Goal: Task Accomplishment & Management: Use online tool/utility

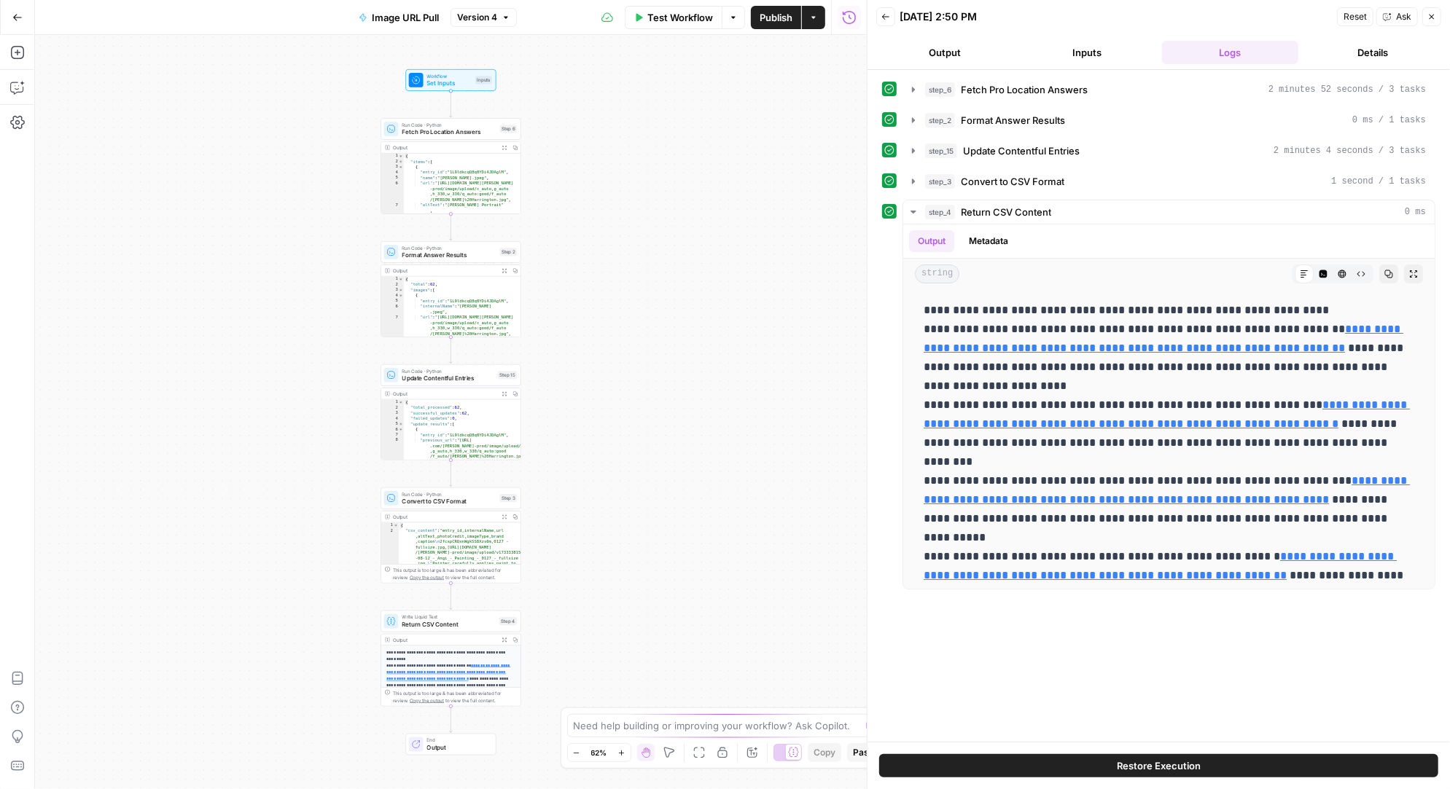
click at [17, 16] on icon "button" at bounding box center [17, 17] width 10 height 10
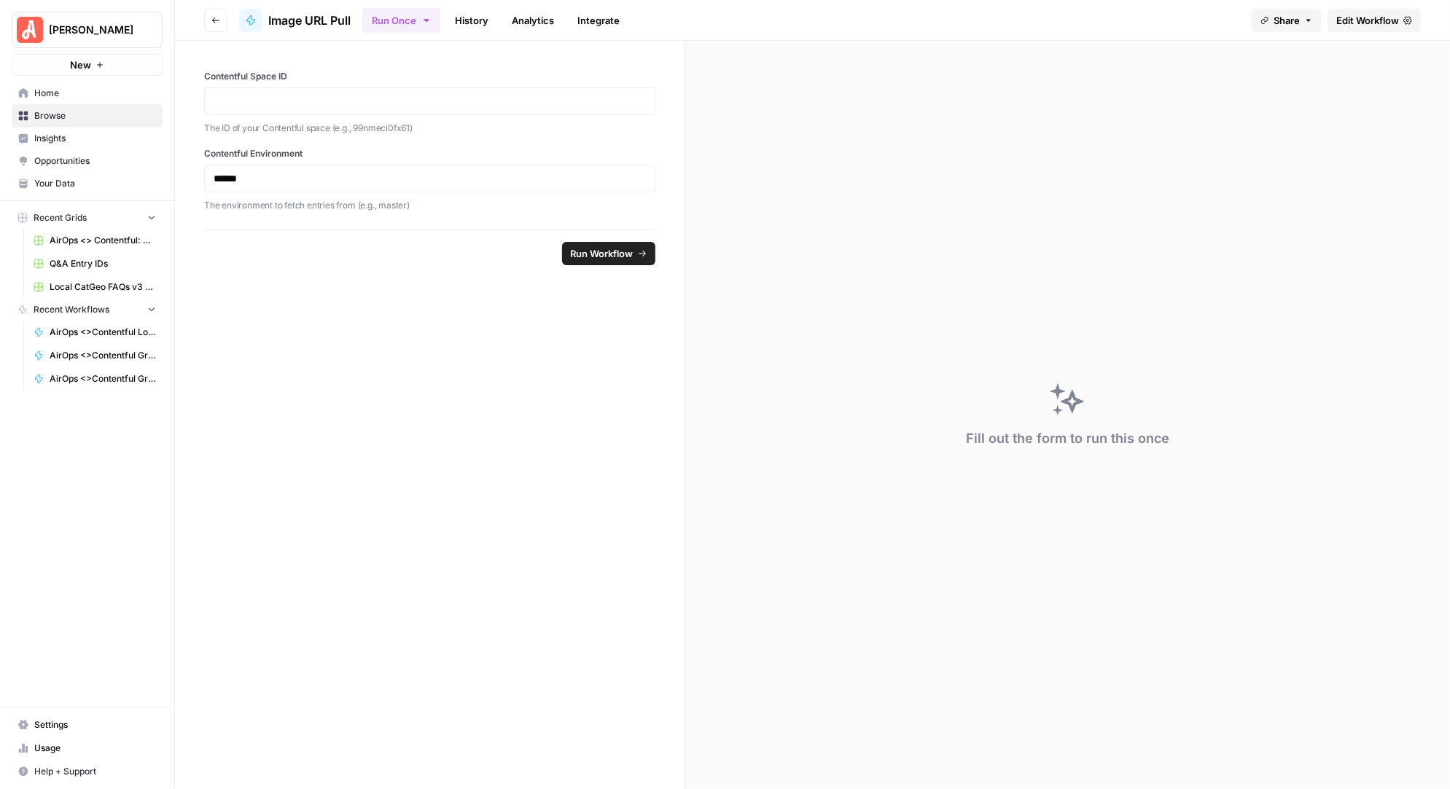
click at [57, 112] on span "Browse" at bounding box center [95, 115] width 122 height 13
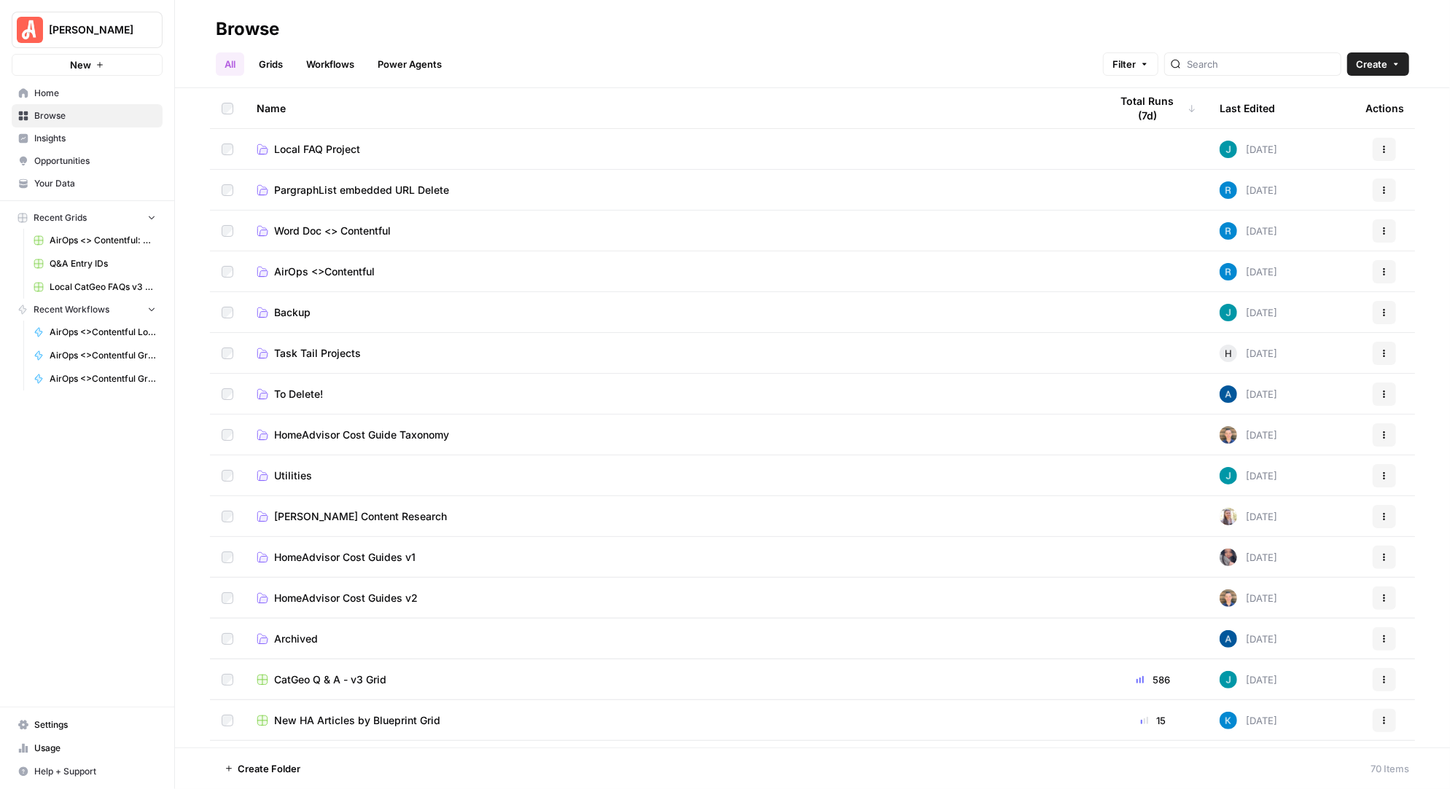
click at [352, 268] on span "AirOps <>Contentful" at bounding box center [324, 272] width 101 height 15
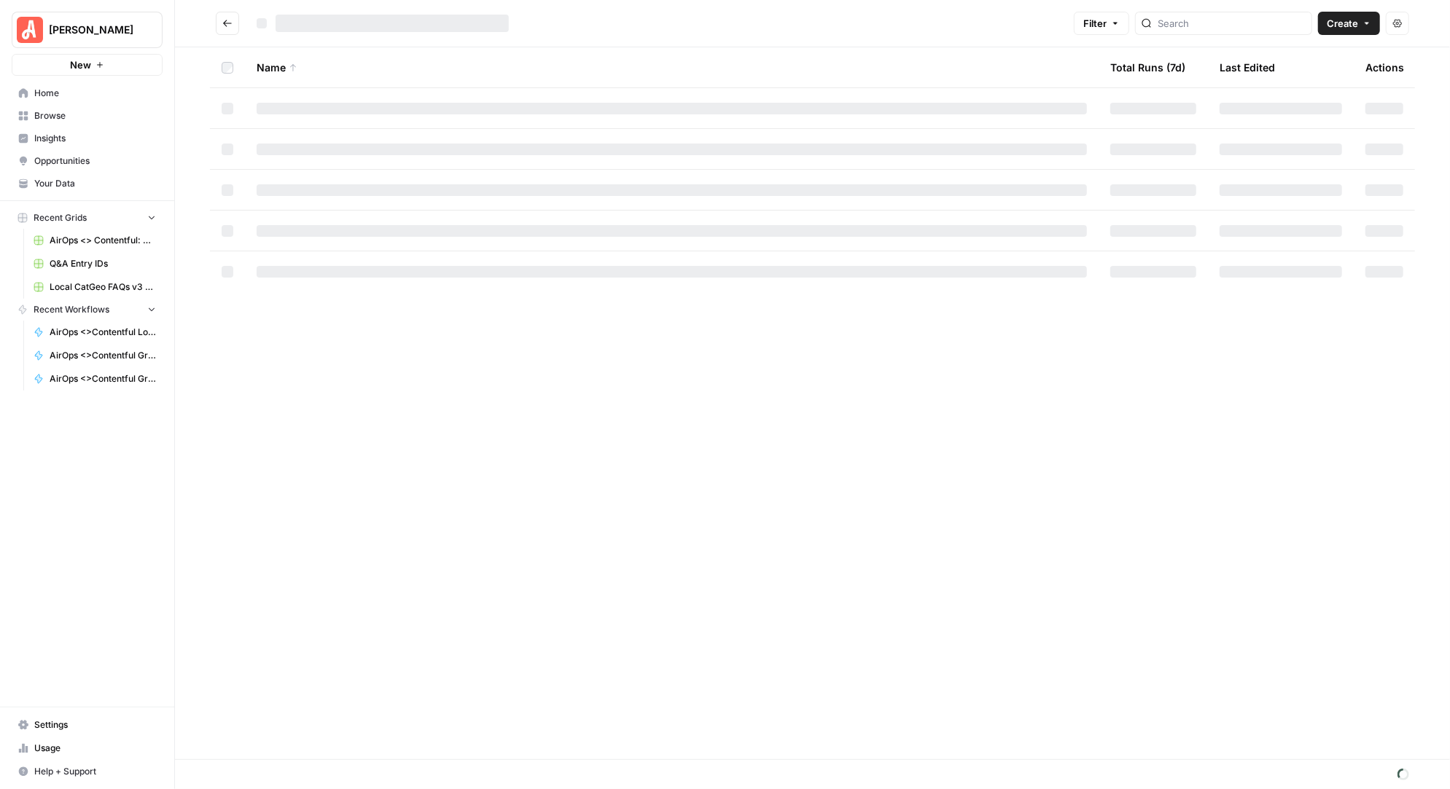
click at [352, 268] on div at bounding box center [672, 272] width 830 height 12
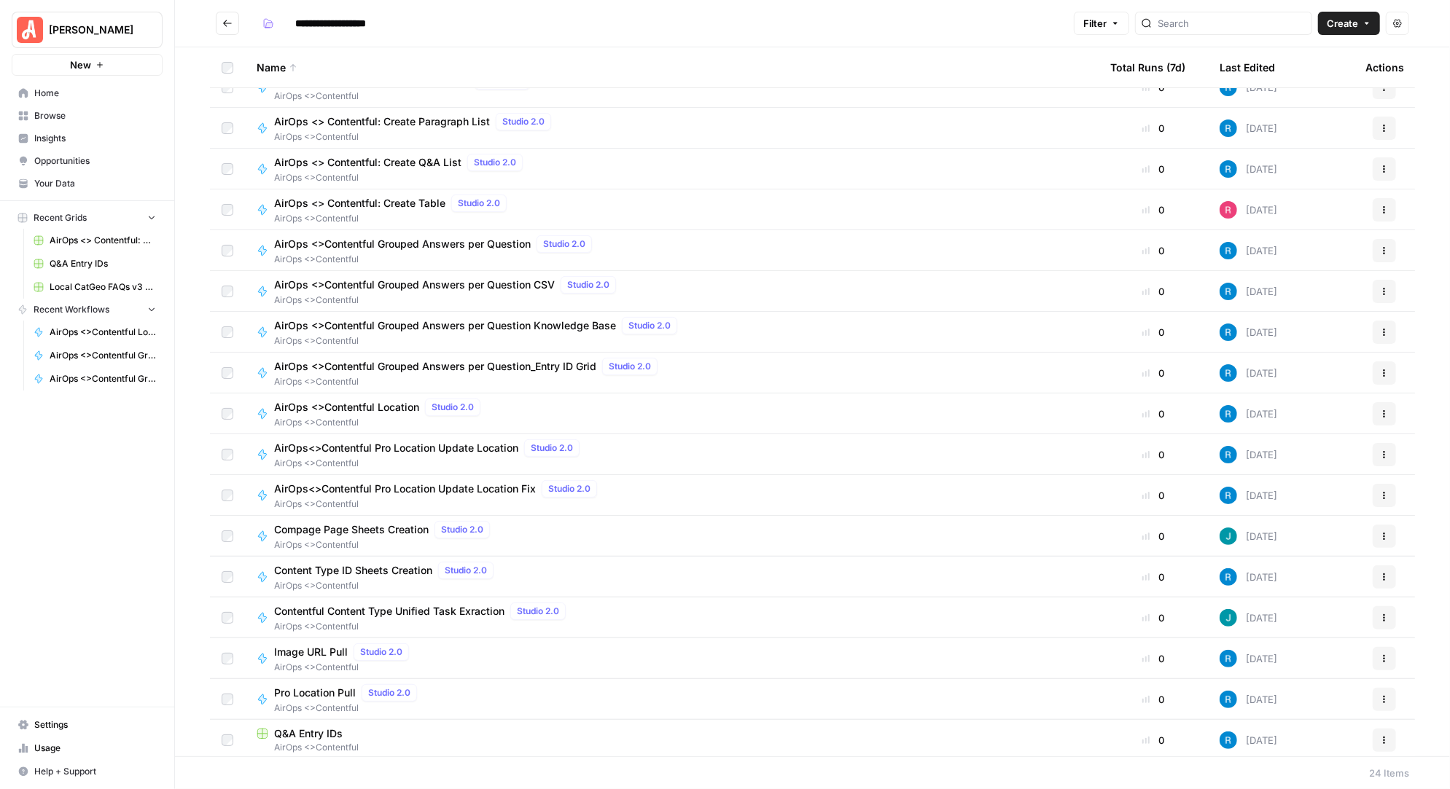
scroll to position [219, 0]
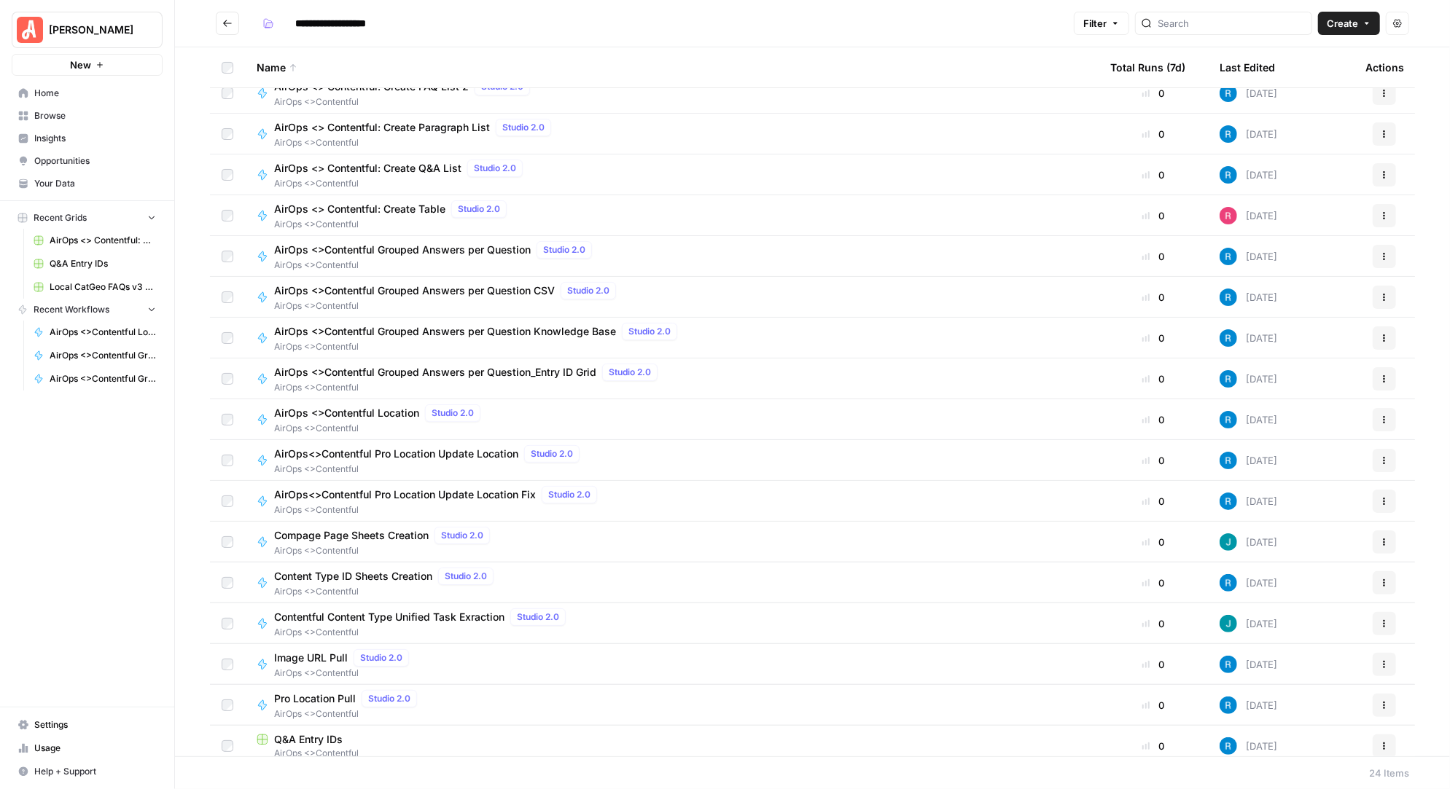
click at [495, 250] on span "AirOps <>Contentful Grouped Answers per Question" at bounding box center [402, 250] width 257 height 15
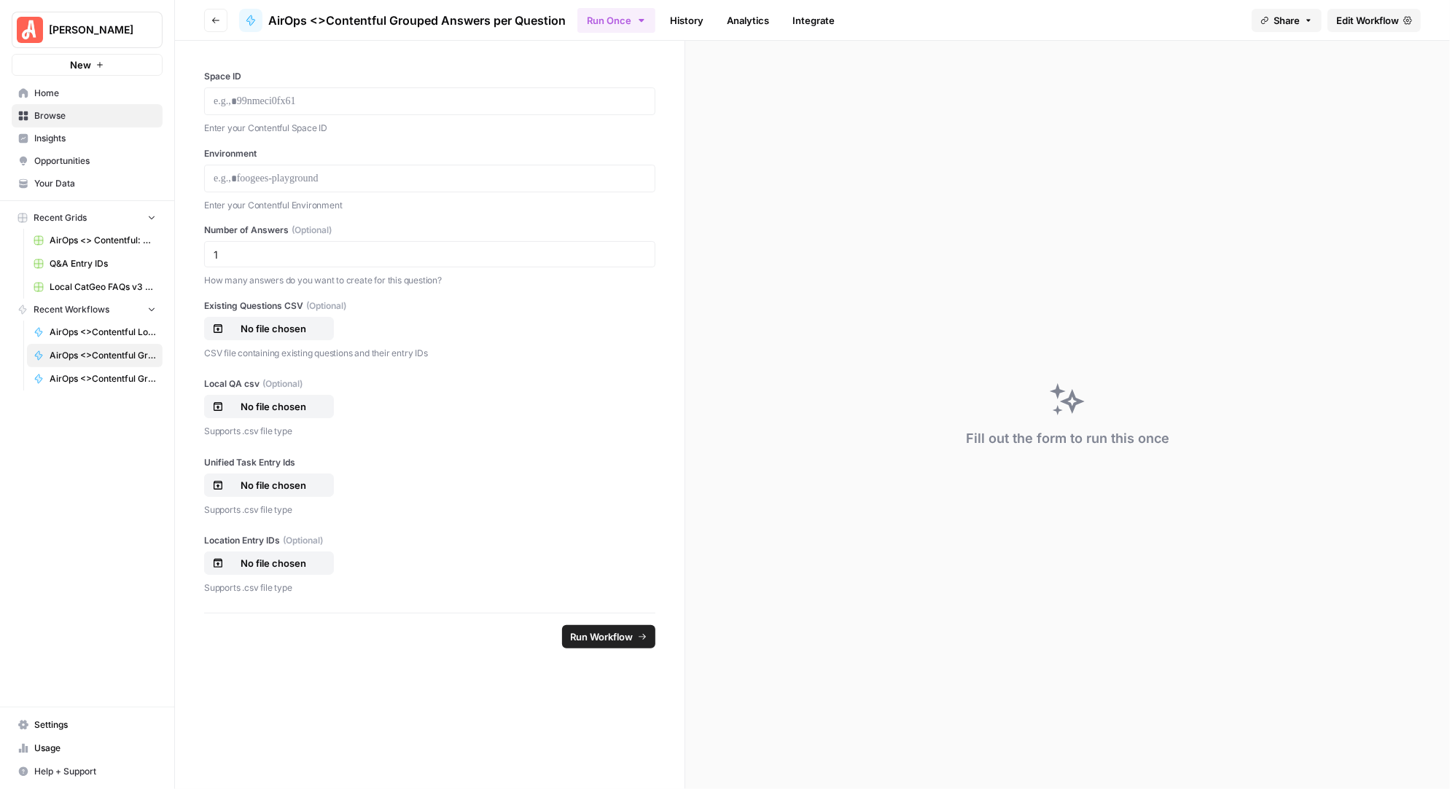
click at [1369, 19] on span "Edit Workflow" at bounding box center [1367, 20] width 63 height 15
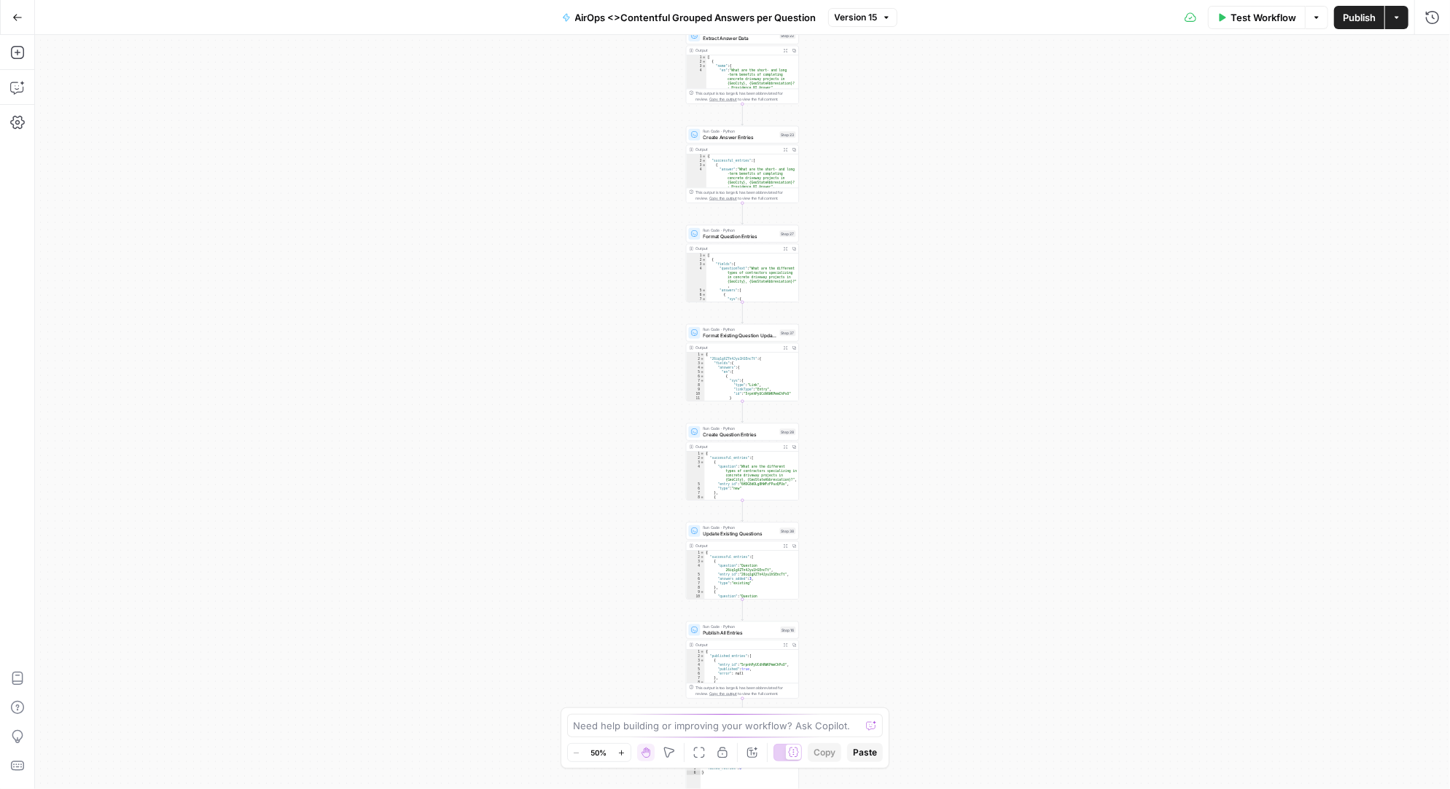
click at [1264, 14] on span "Test Workflow" at bounding box center [1263, 17] width 66 height 15
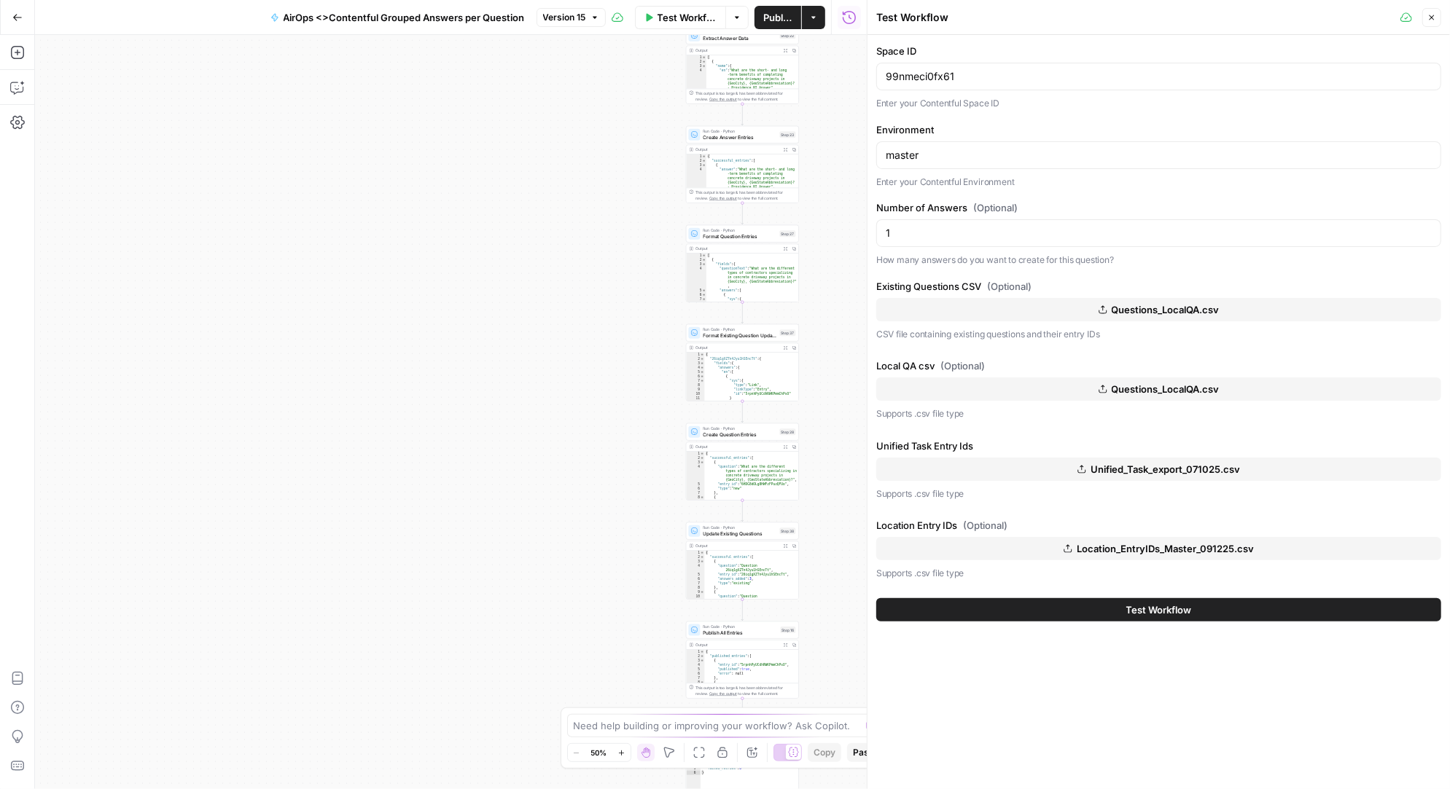
click at [1176, 304] on span "Questions_LocalQA.csv" at bounding box center [1166, 309] width 108 height 15
click at [1157, 386] on span "Questions_LocalQA.csv" at bounding box center [1166, 389] width 108 height 15
click at [1186, 608] on span "Test Workflow" at bounding box center [1159, 610] width 66 height 15
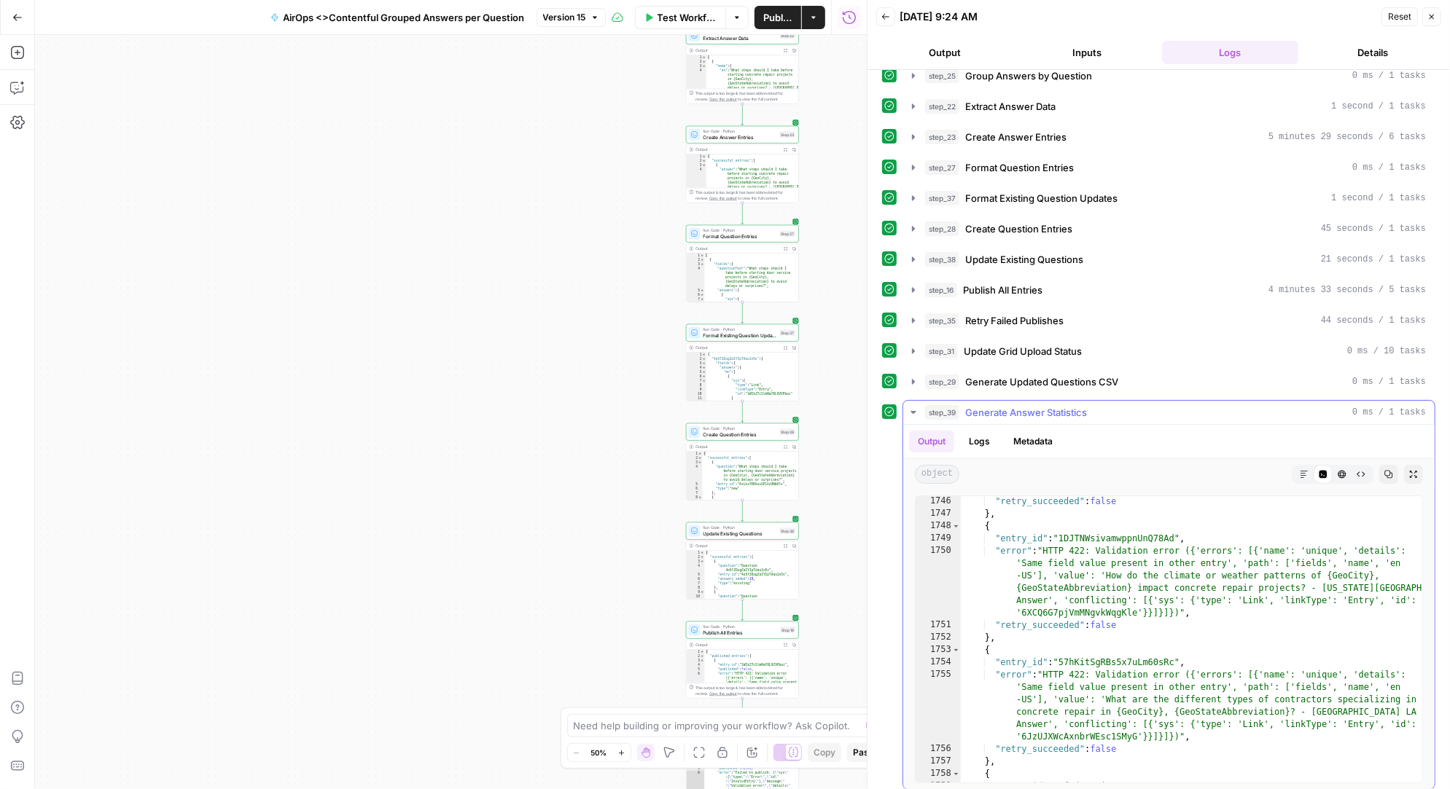
scroll to position [23408, 0]
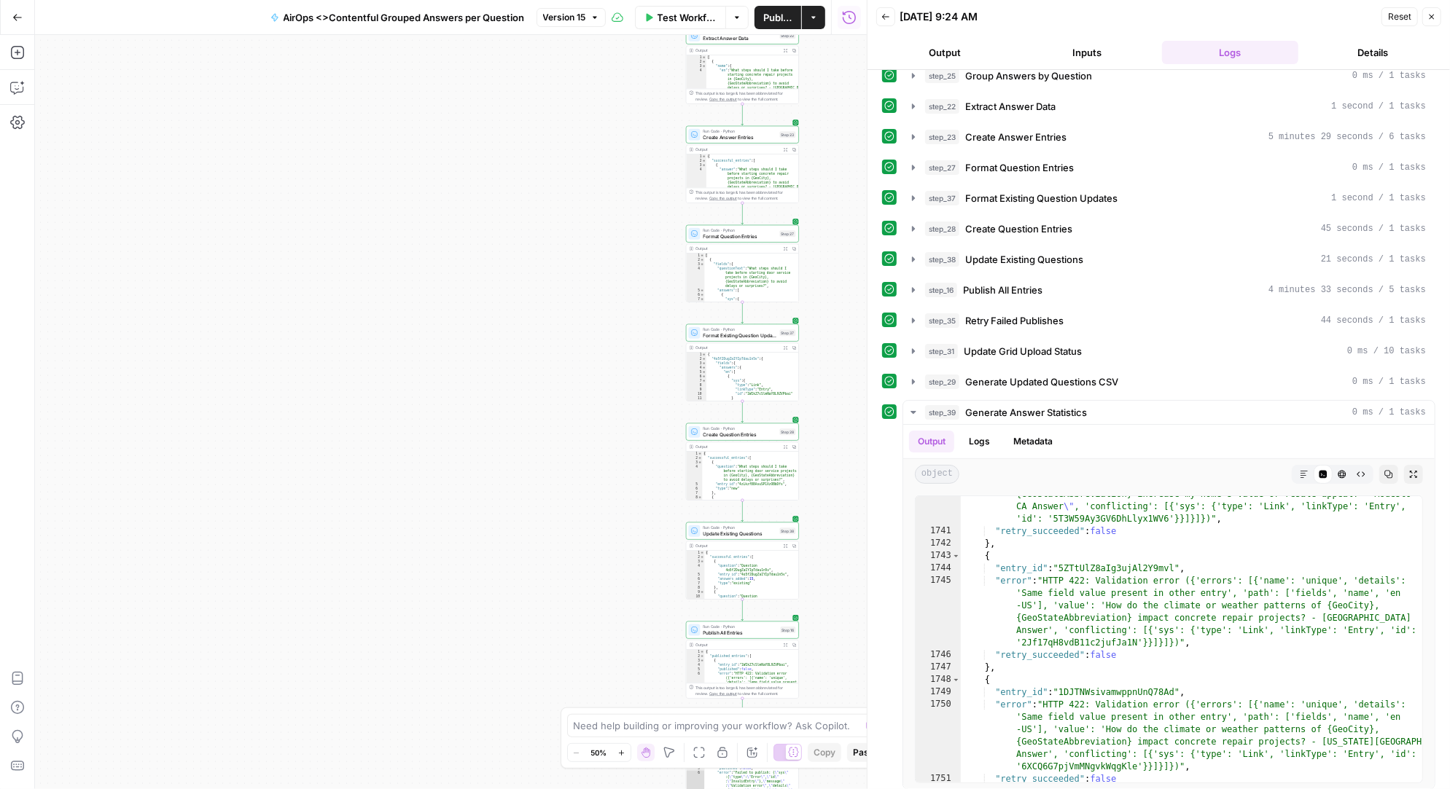
click at [1095, 50] on button "Inputs" at bounding box center [1087, 52] width 137 height 23
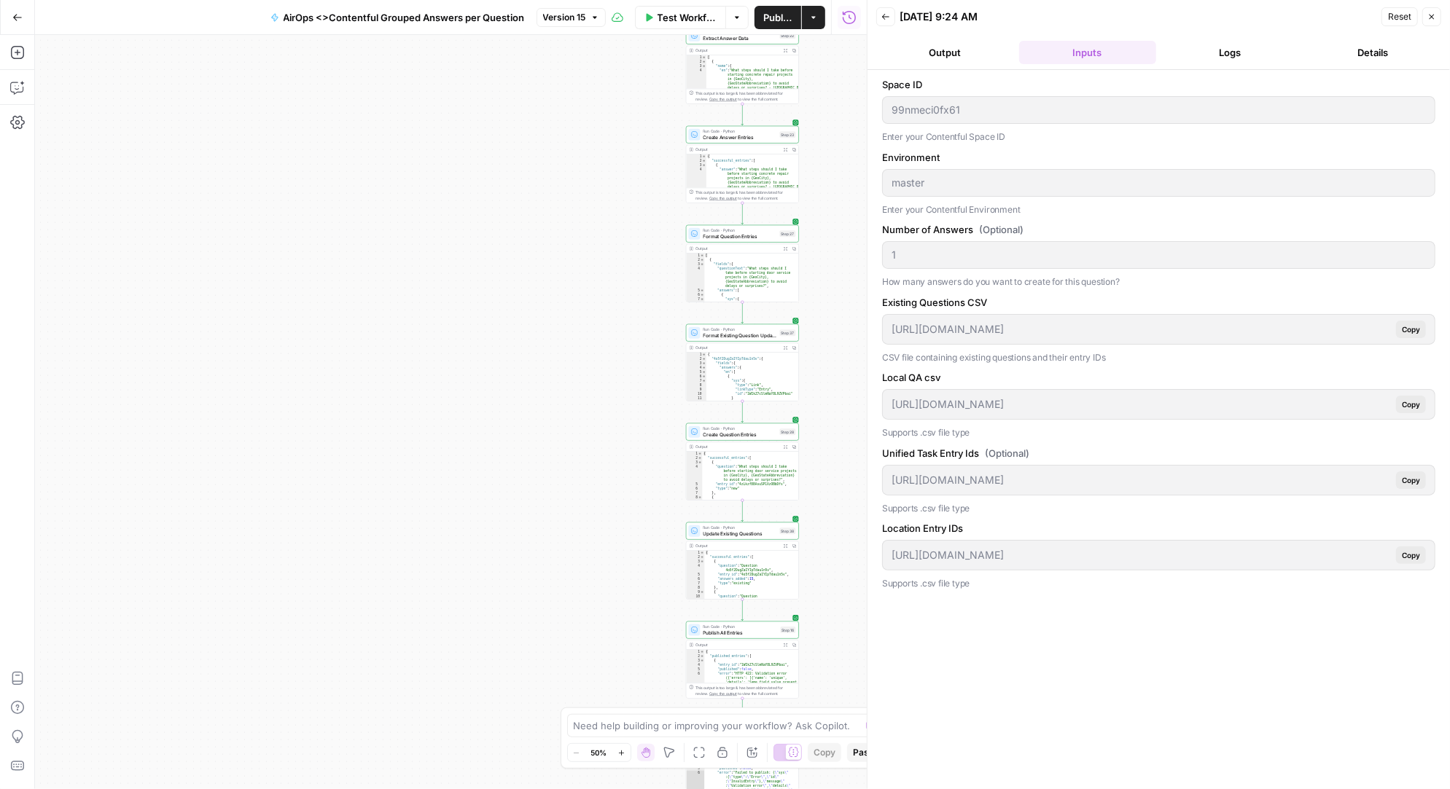
scroll to position [0, 0]
click at [951, 50] on button "Output" at bounding box center [944, 52] width 137 height 23
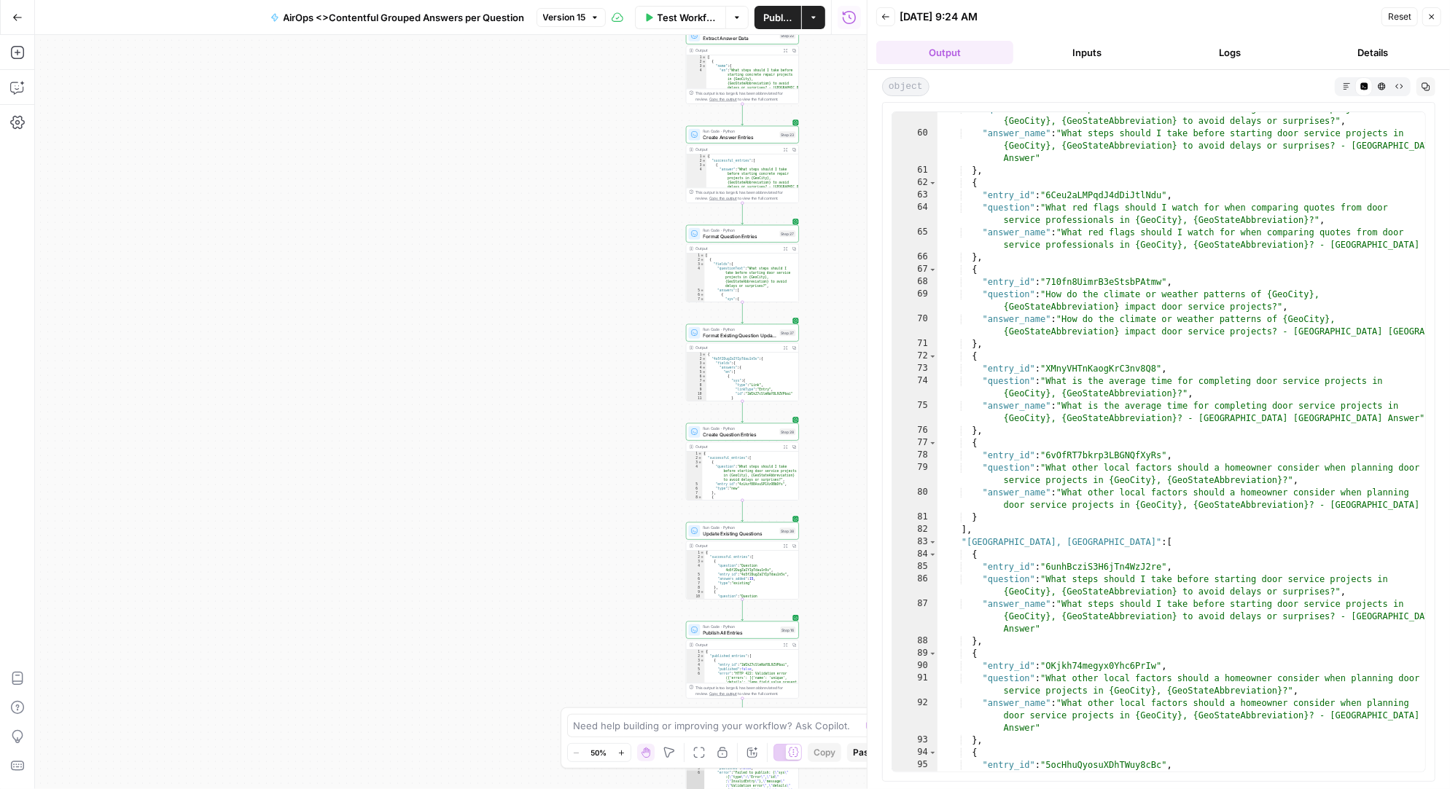
scroll to position [768, 0]
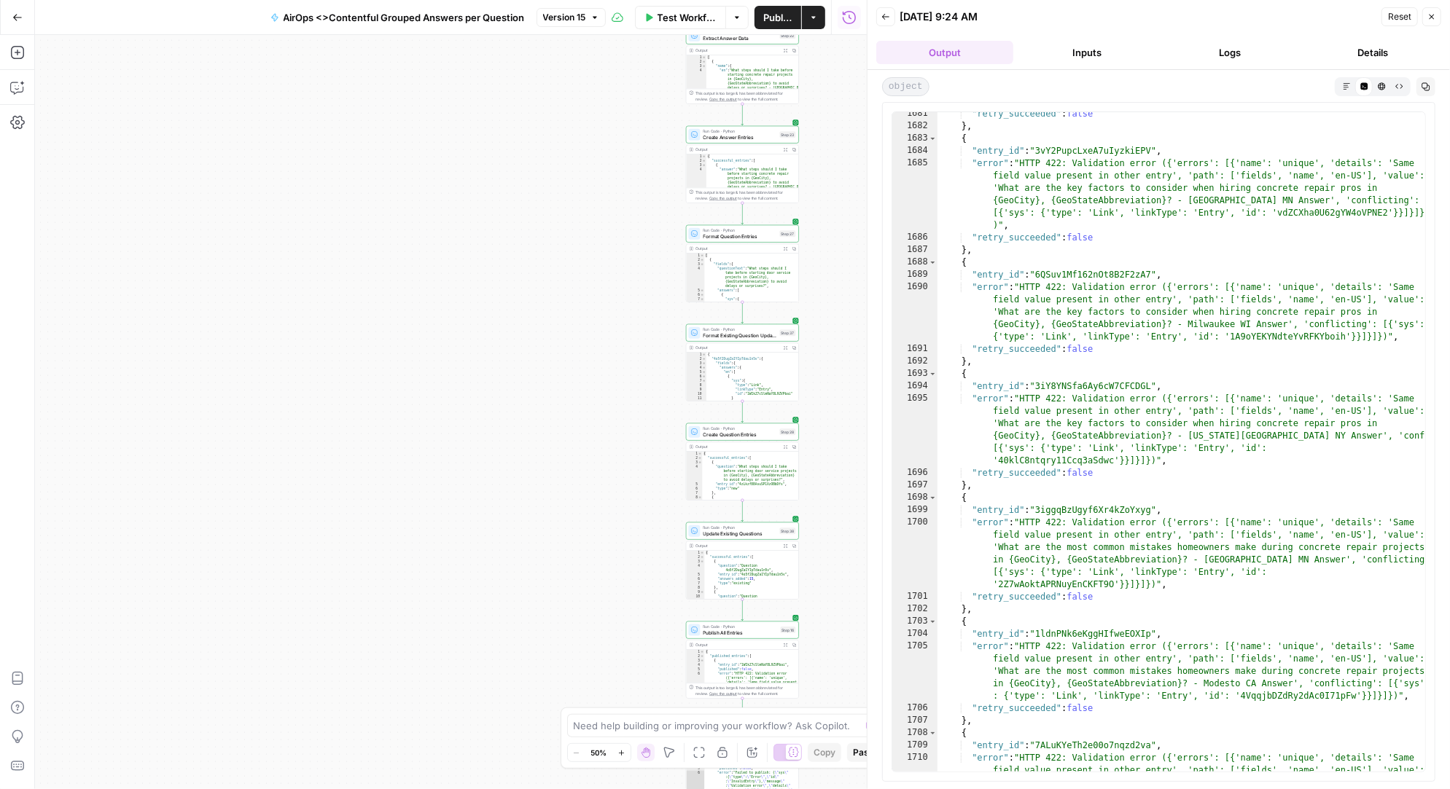
scroll to position [23223, 0]
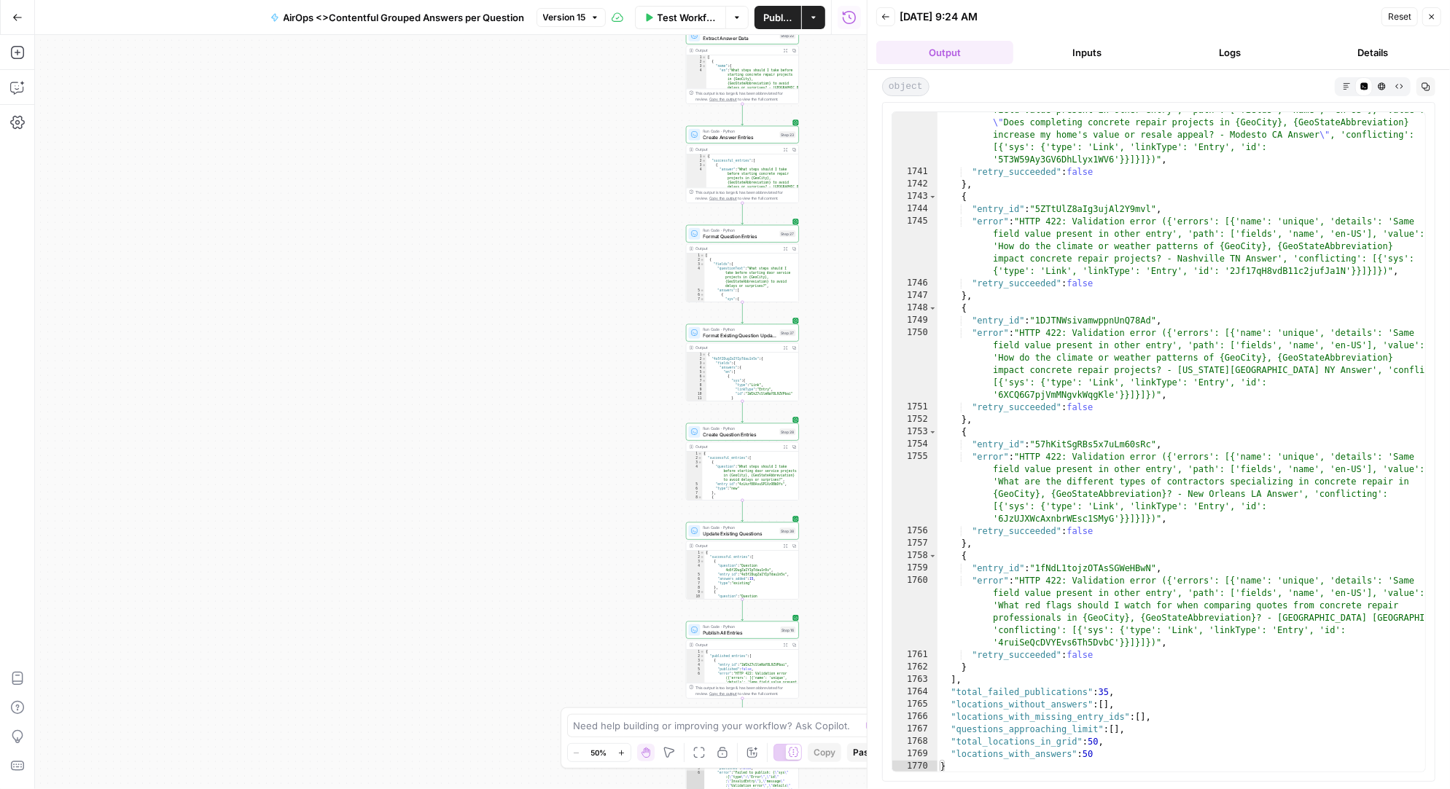
type textarea "**********"
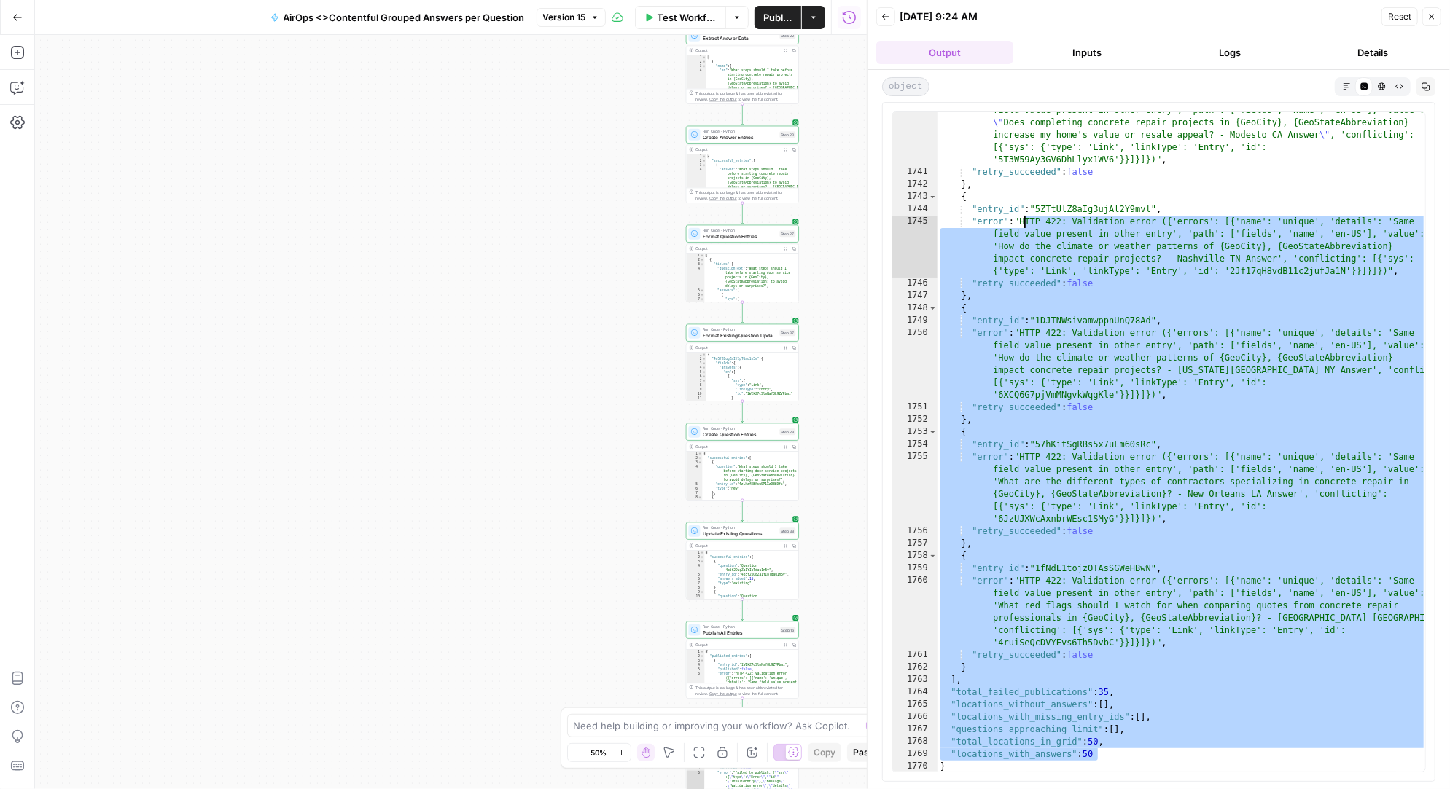
drag, startPoint x: 1133, startPoint y: 757, endPoint x: 1023, endPoint y: 225, distance: 543.9
click at [1023, 225] on div ""error" : "HTTP 422: Validation error ({'errors': [{'name': 'unique', 'details'…" at bounding box center [1181, 466] width 489 height 748
type textarea "**********"
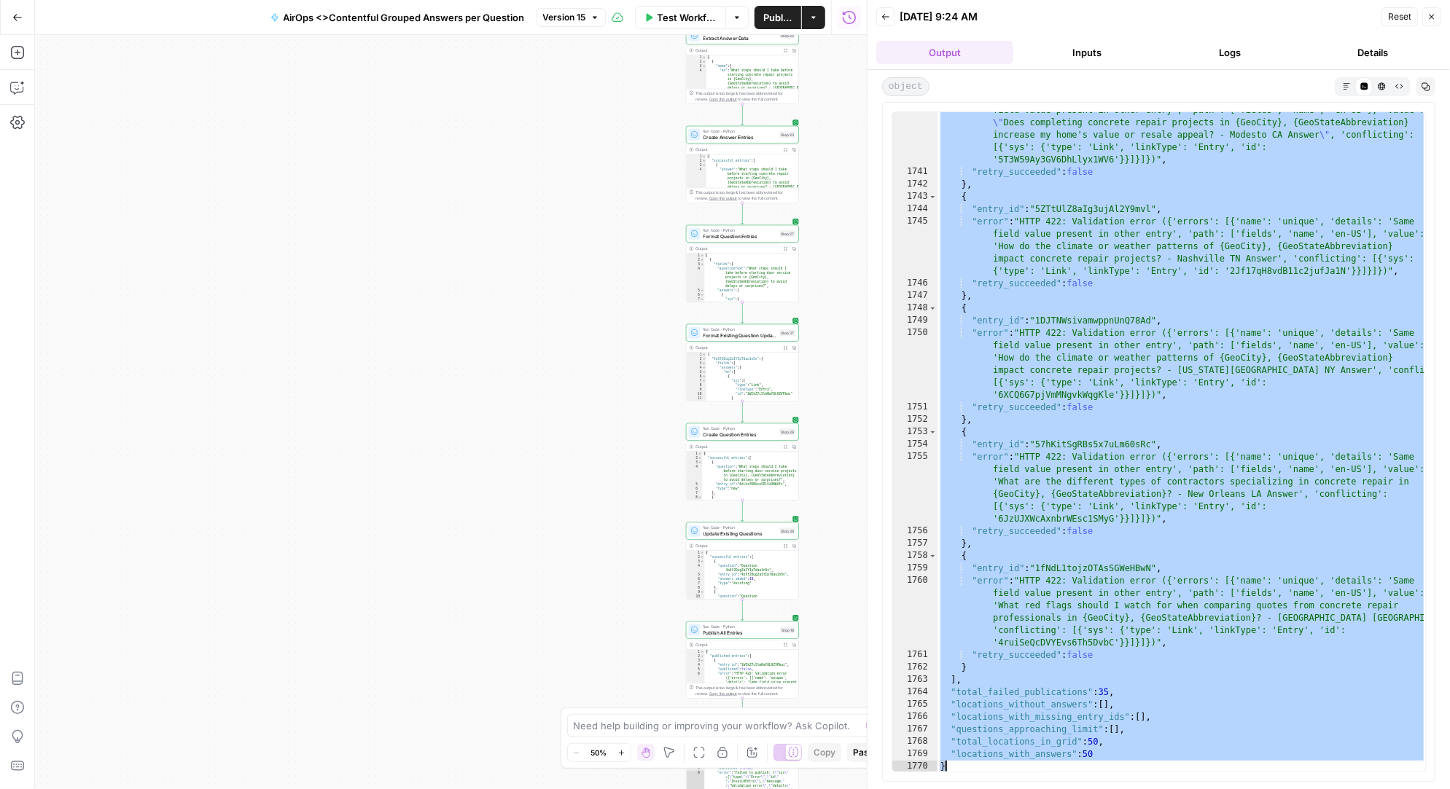
click at [678, 15] on span "Test Workflow" at bounding box center [687, 17] width 60 height 15
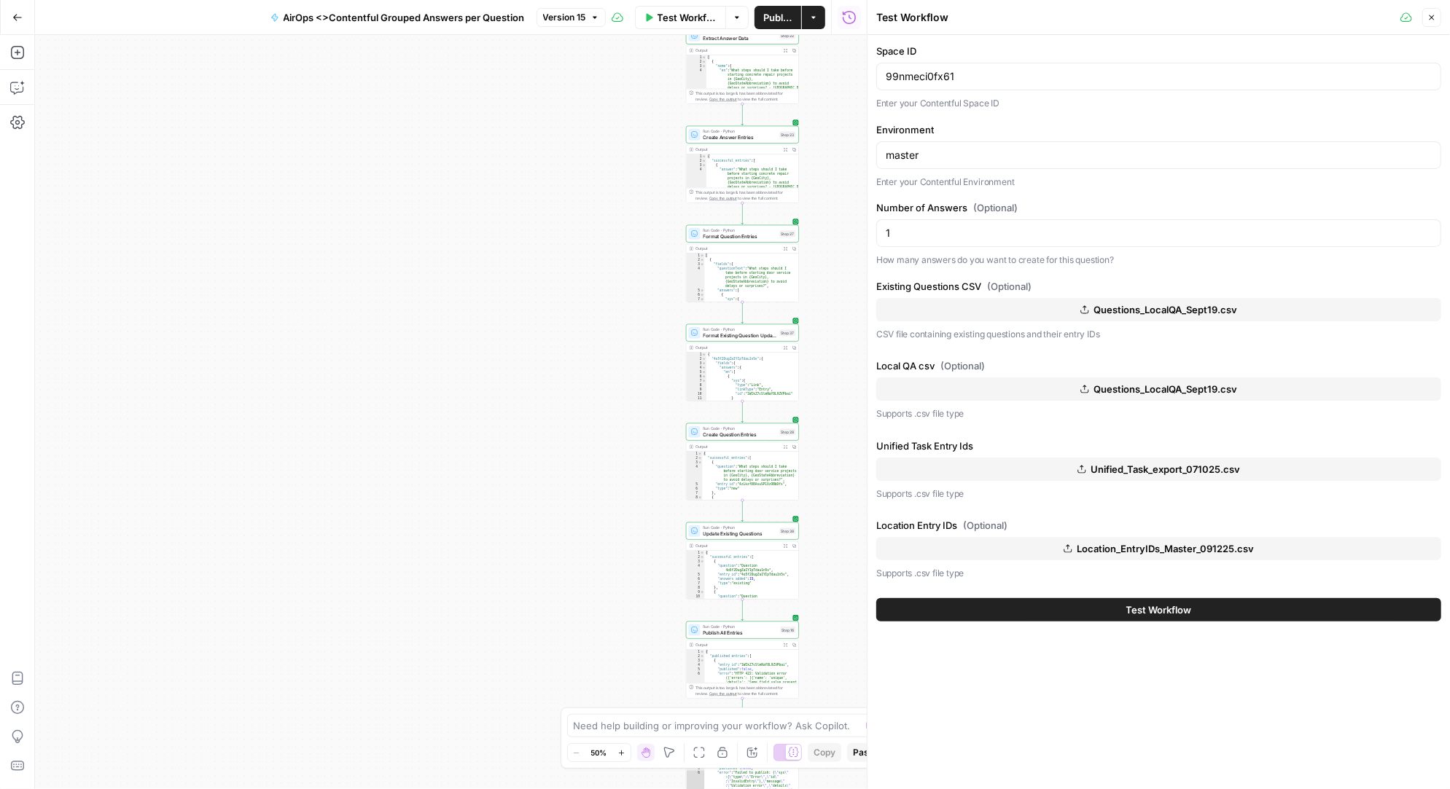
click at [856, 21] on icon "button" at bounding box center [849, 17] width 15 height 15
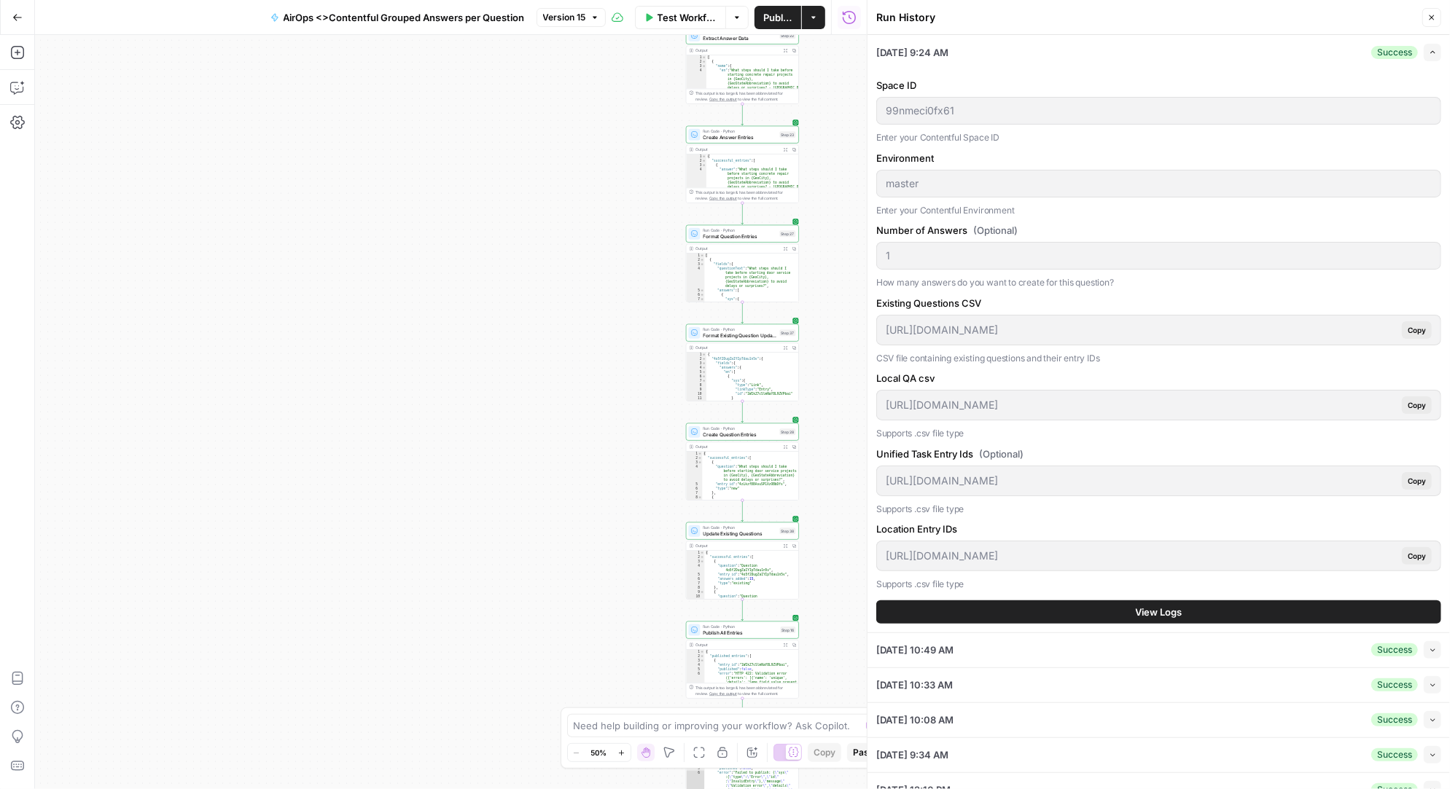
click at [1071, 601] on button "View Logs" at bounding box center [1158, 612] width 565 height 23
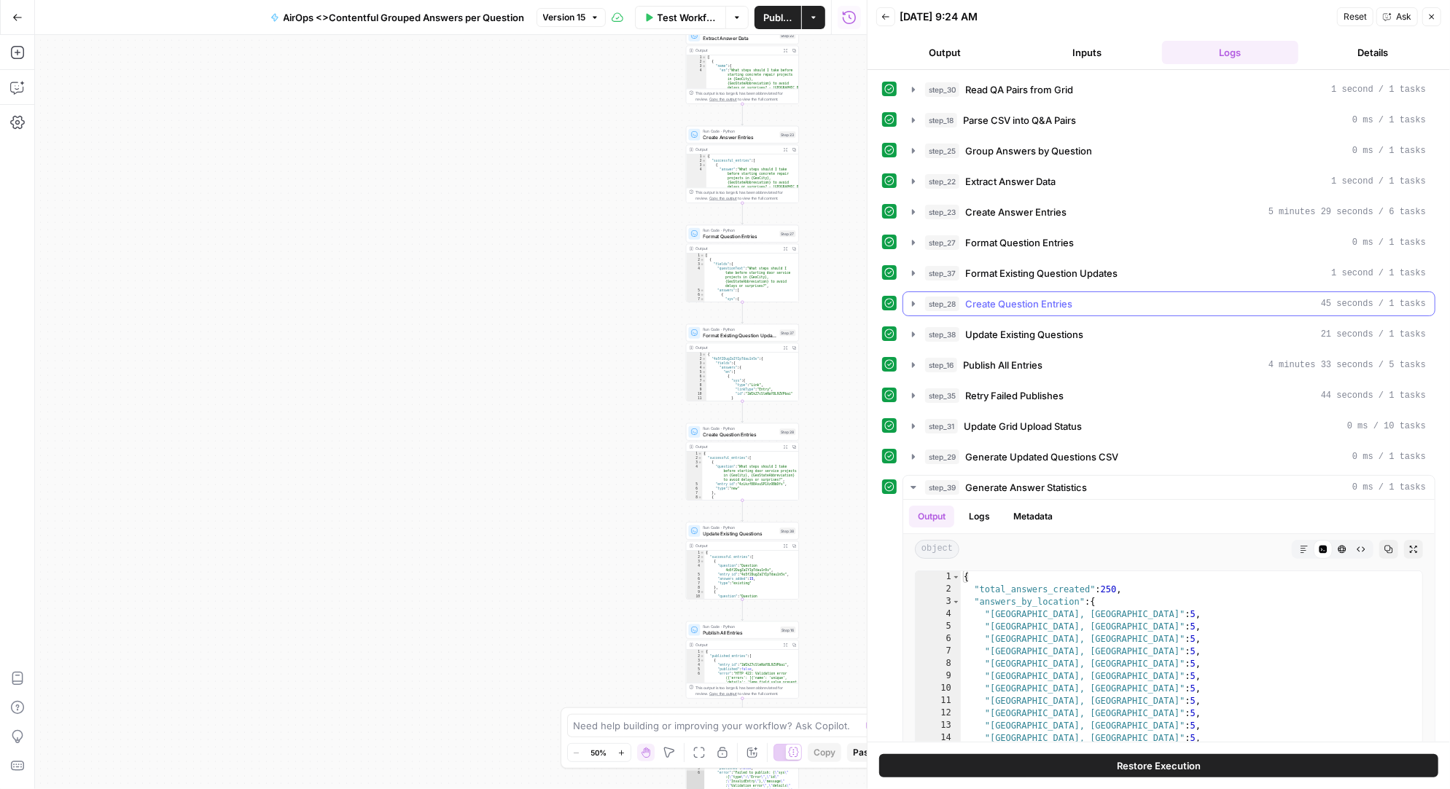
click at [911, 298] on icon "button" at bounding box center [913, 304] width 12 height 12
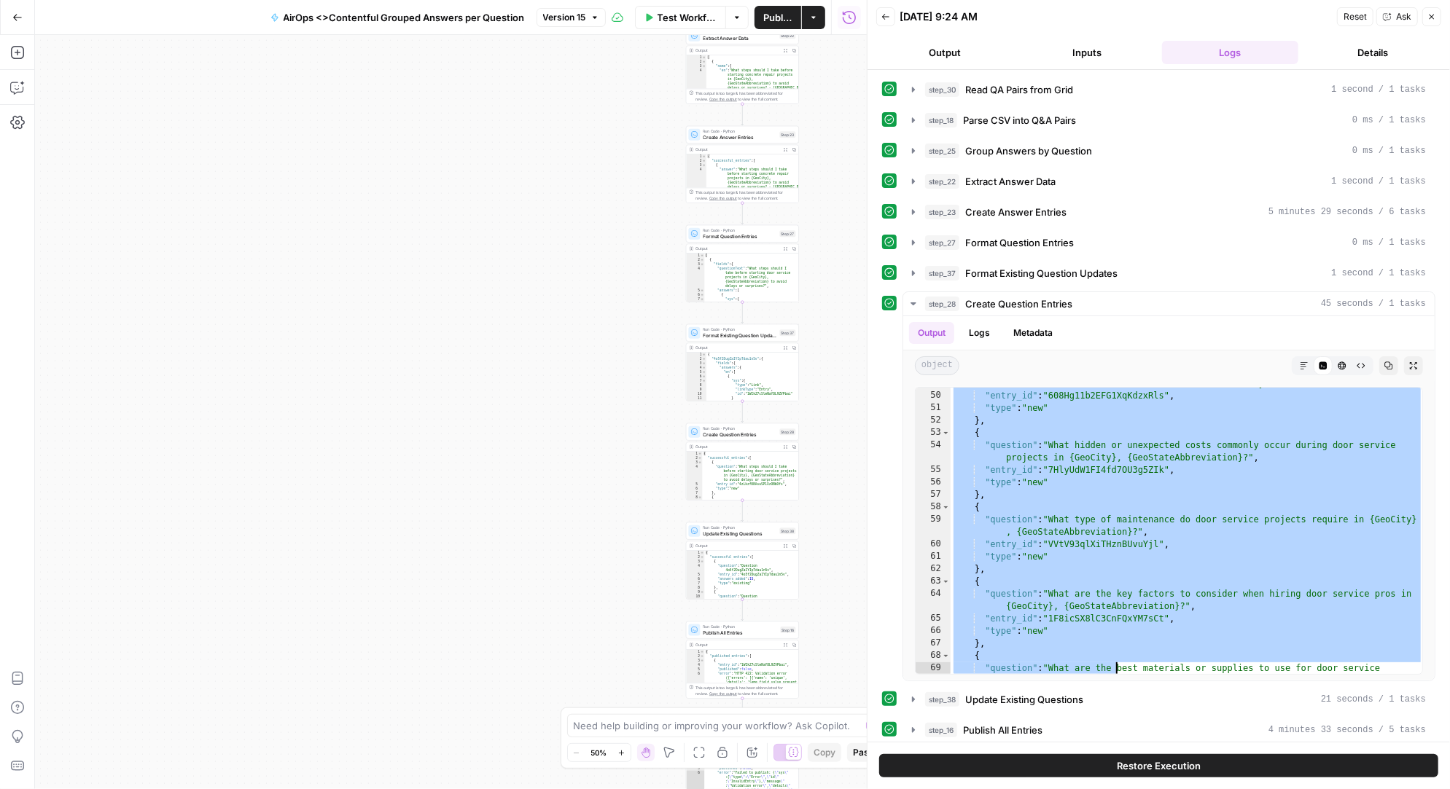
scroll to position [1039, 0]
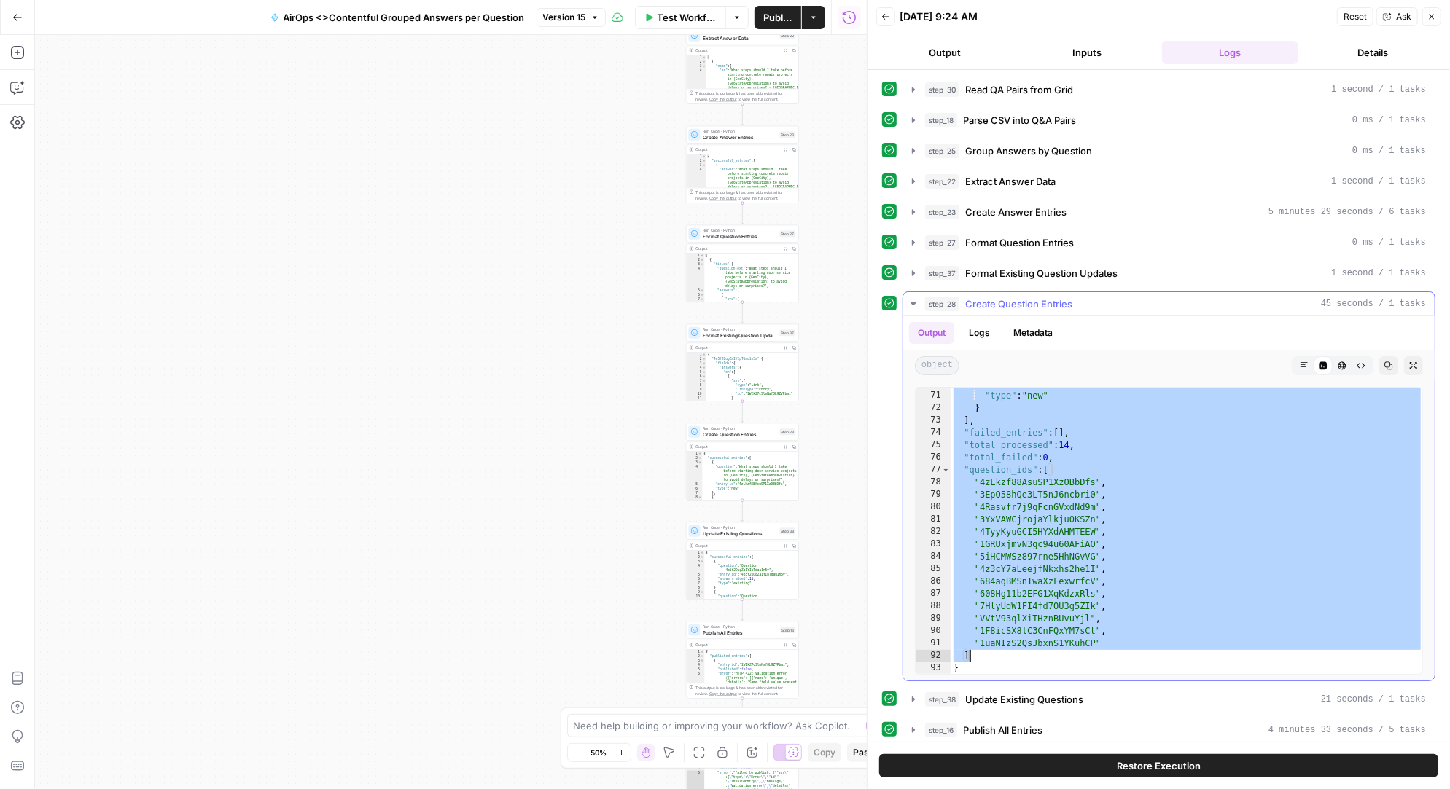
drag, startPoint x: 953, startPoint y: 390, endPoint x: 1127, endPoint y: 652, distance: 314.6
click at [1127, 652] on div ""entry_id" : "1uaNIzS2QsJbxnS1YKuhCP" , "type" : "new" } ] , "failed_entries" :…" at bounding box center [1186, 534] width 473 height 312
type textarea "**********"
click at [684, 15] on span "Test Workflow" at bounding box center [687, 17] width 60 height 15
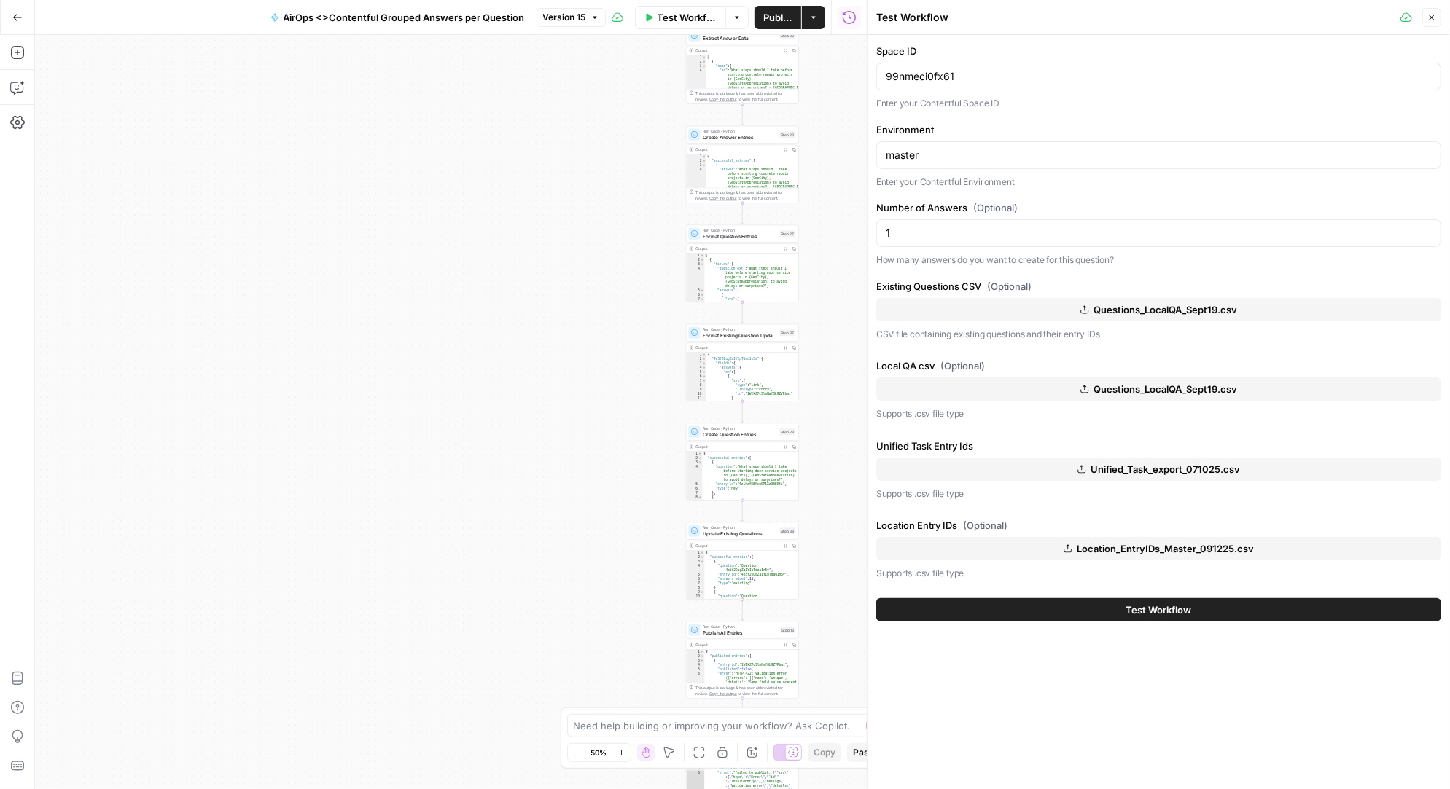
click at [1188, 312] on span "Questions_LocalQA_Sept19.csv" at bounding box center [1165, 309] width 144 height 15
click at [1139, 383] on span "Questions_LocalQA_Sept19.csv" at bounding box center [1165, 389] width 144 height 15
click at [1151, 612] on span "Test Workflow" at bounding box center [1159, 610] width 66 height 15
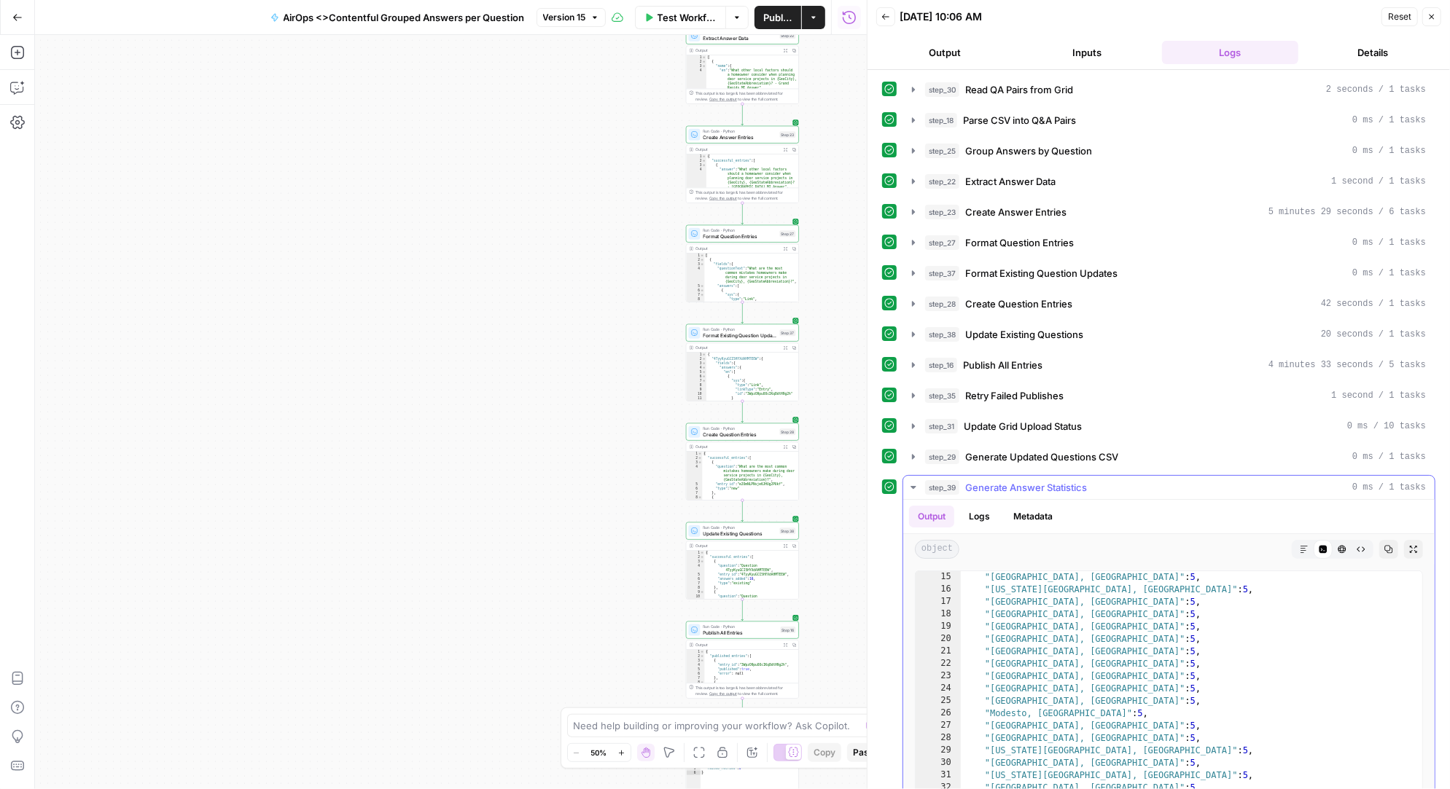
scroll to position [128, 0]
click at [915, 298] on icon "button" at bounding box center [913, 304] width 12 height 12
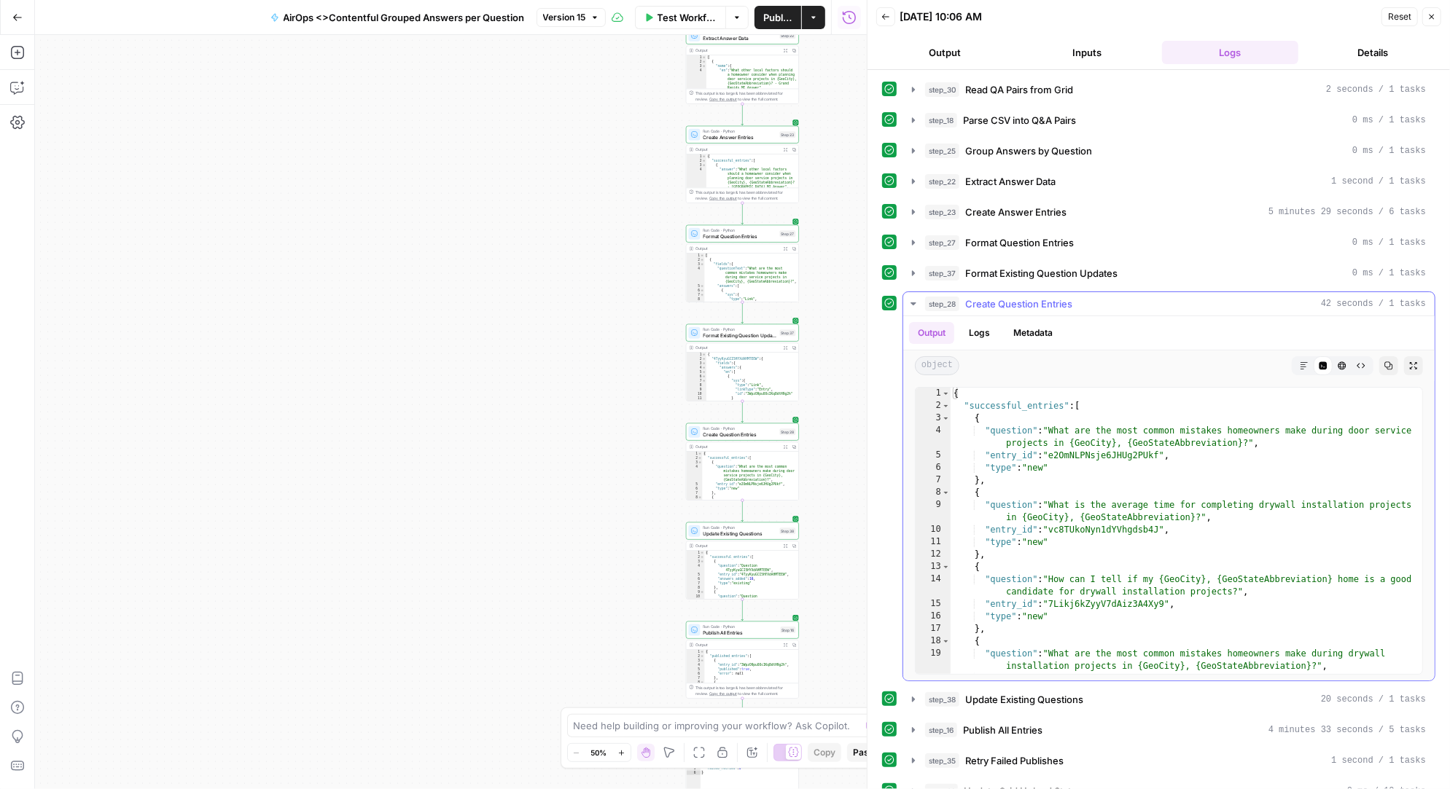
click at [980, 402] on div "{ "successful_entries" : [ { "question" : "What are the most common mistakes ho…" at bounding box center [1186, 544] width 473 height 312
type textarea "* *"
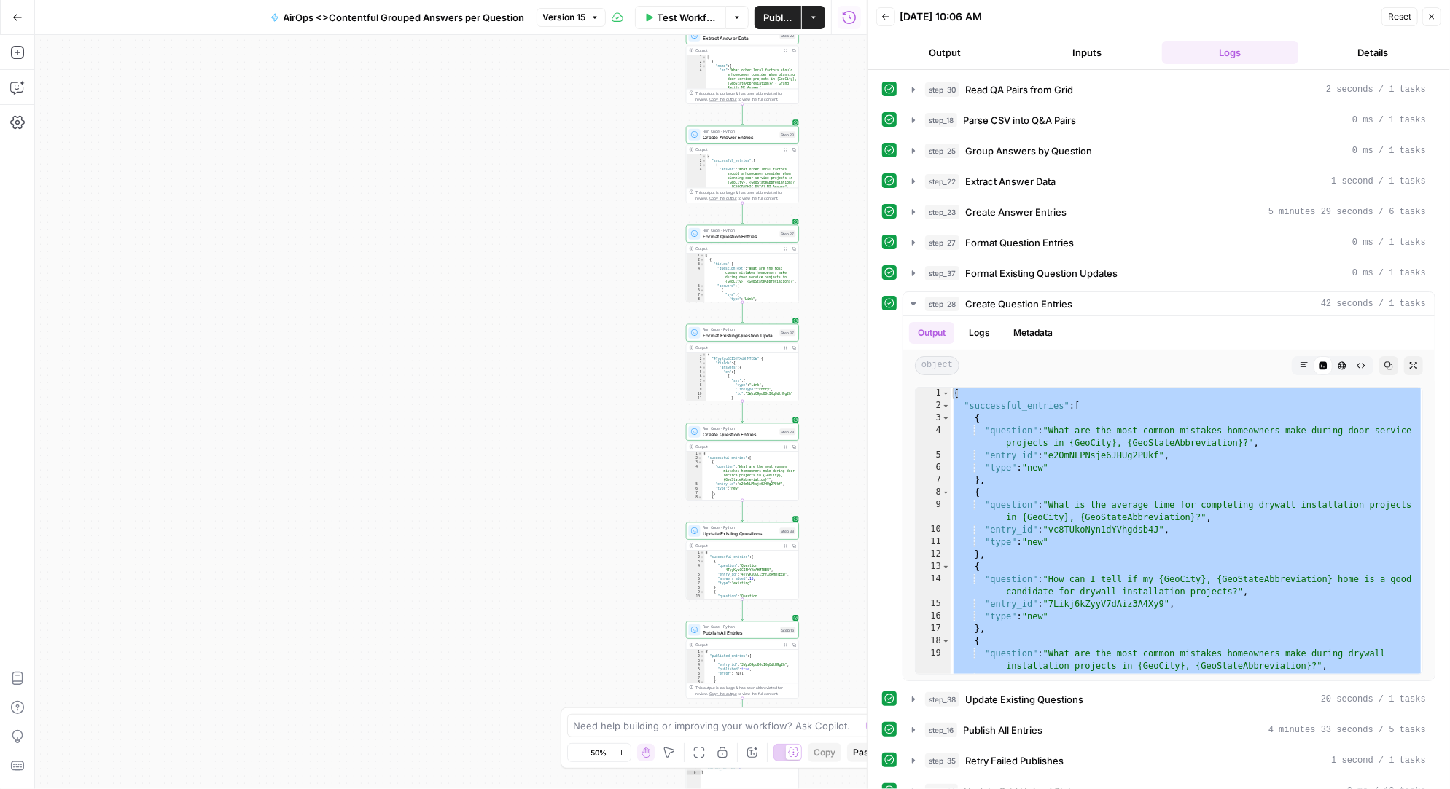
click at [690, 11] on span "Test Workflow" at bounding box center [687, 17] width 60 height 15
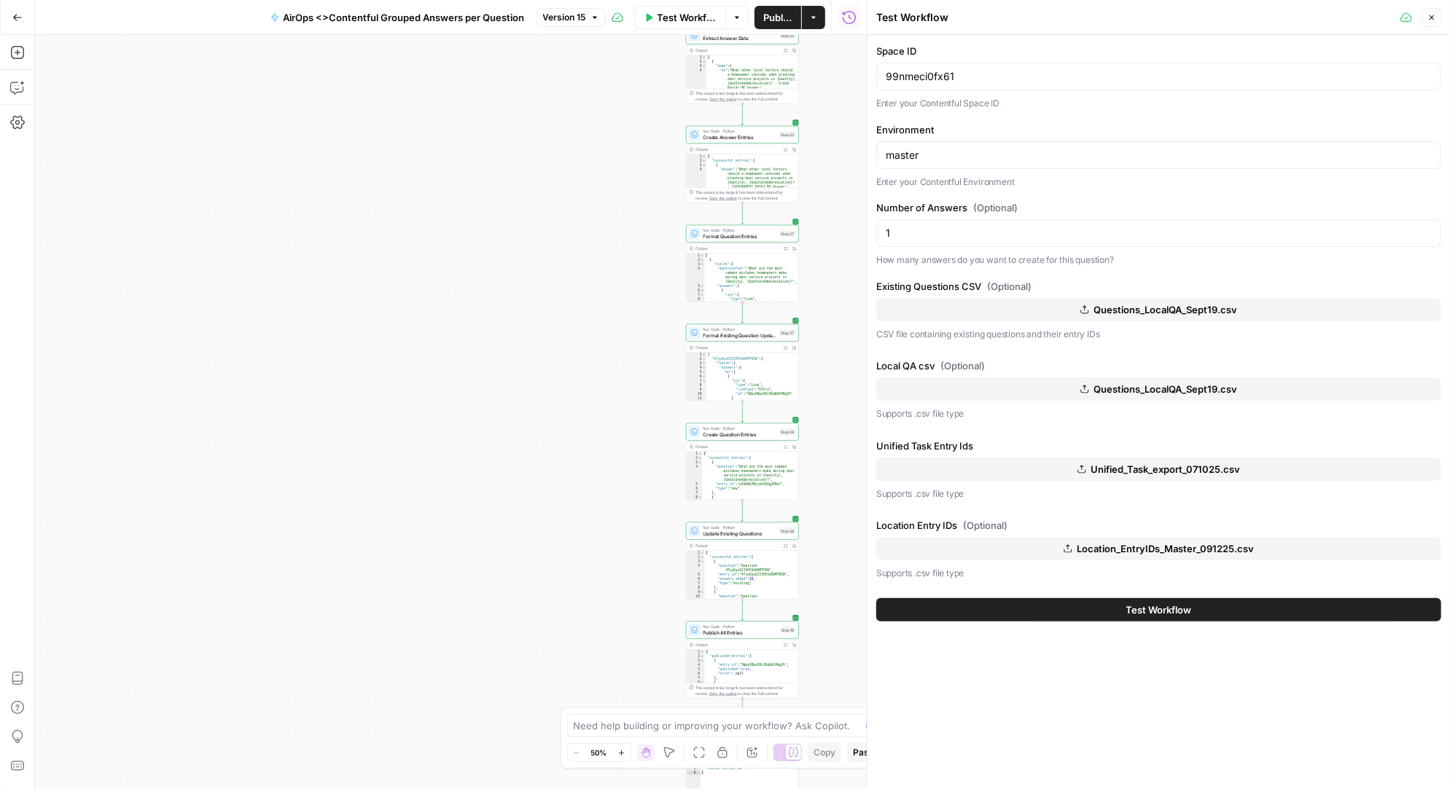
click at [1174, 302] on span "Questions_LocalQA_Sept19.csv" at bounding box center [1165, 309] width 144 height 15
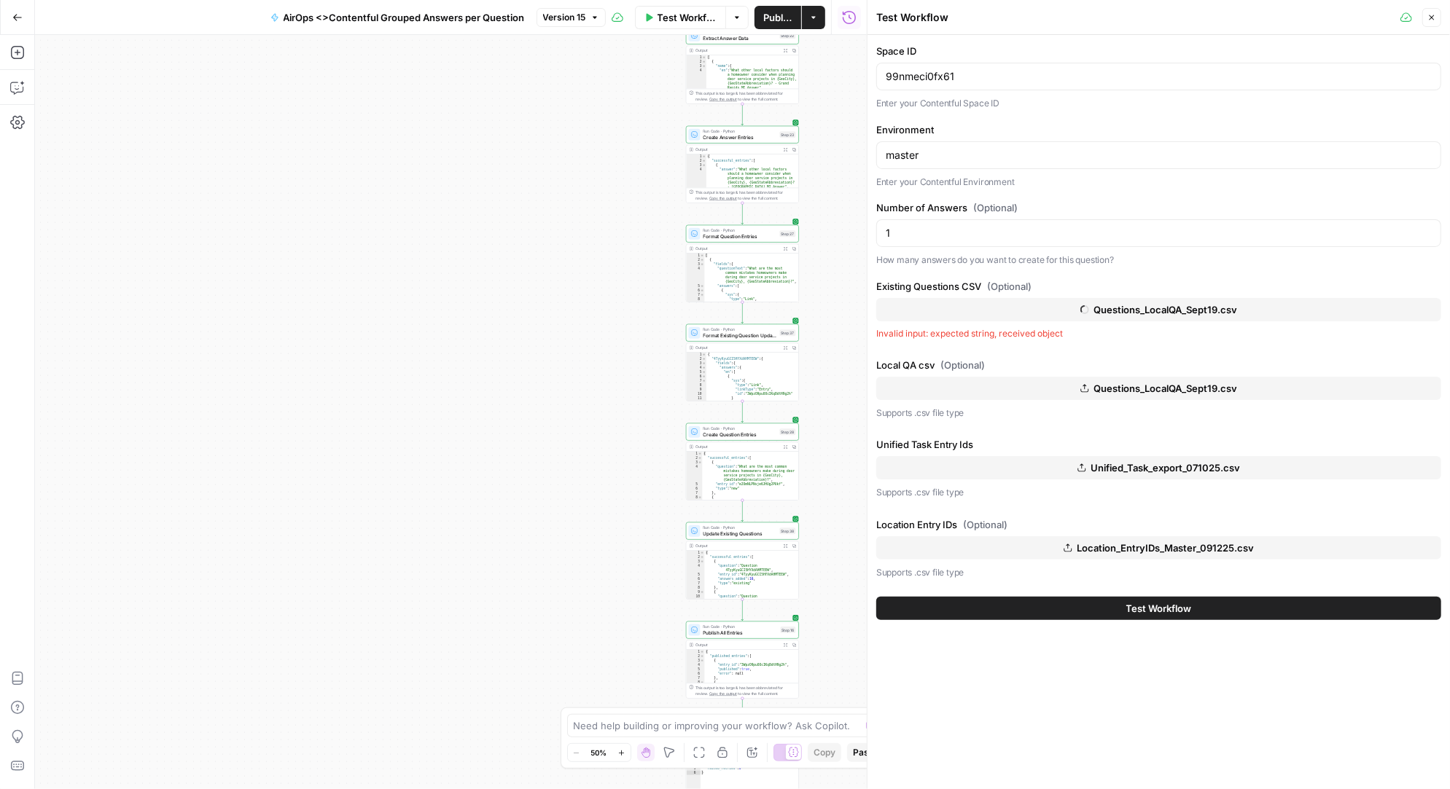
click at [1157, 383] on span "Questions_LocalQA_Sept19.csv" at bounding box center [1165, 388] width 144 height 15
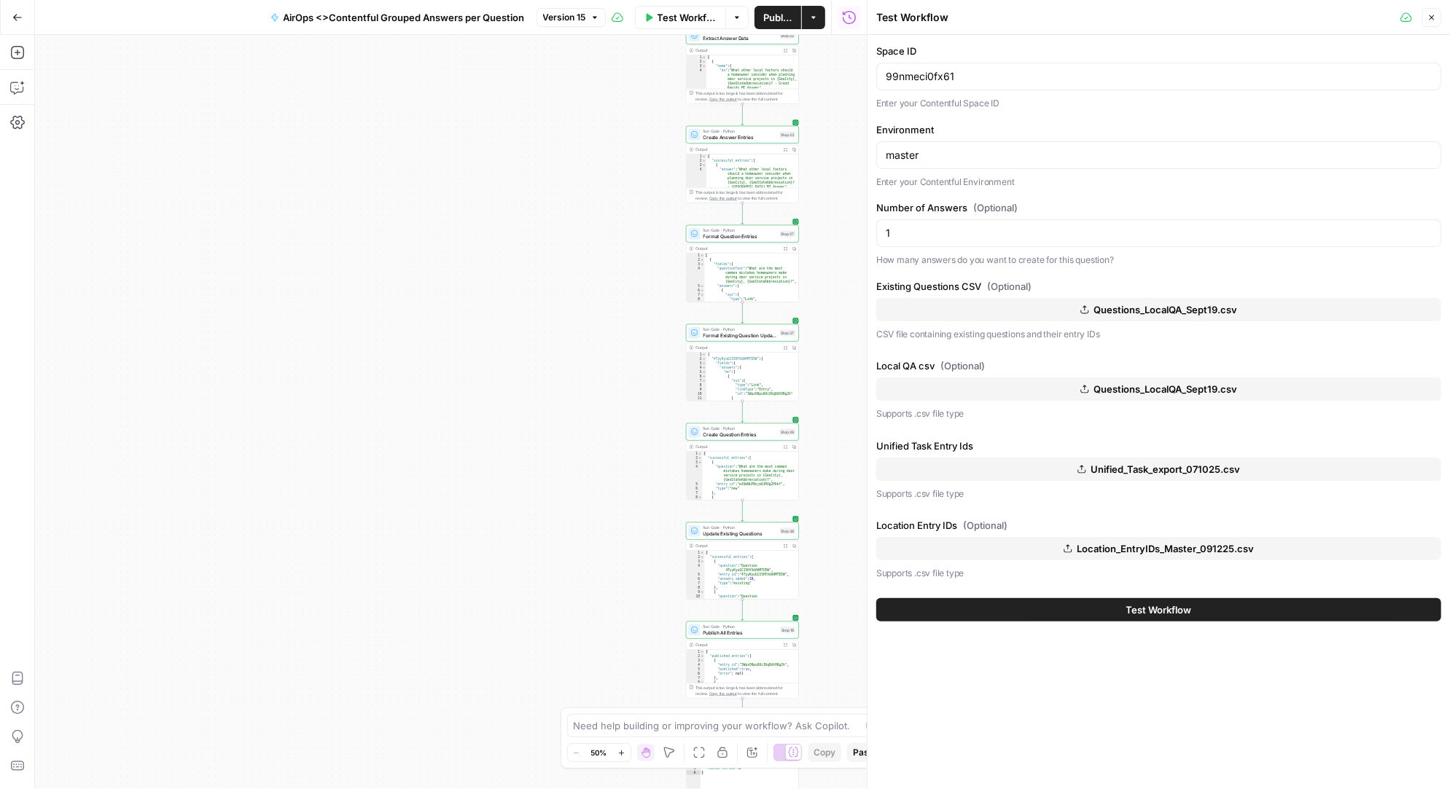
click at [1187, 606] on span "Test Workflow" at bounding box center [1159, 610] width 66 height 15
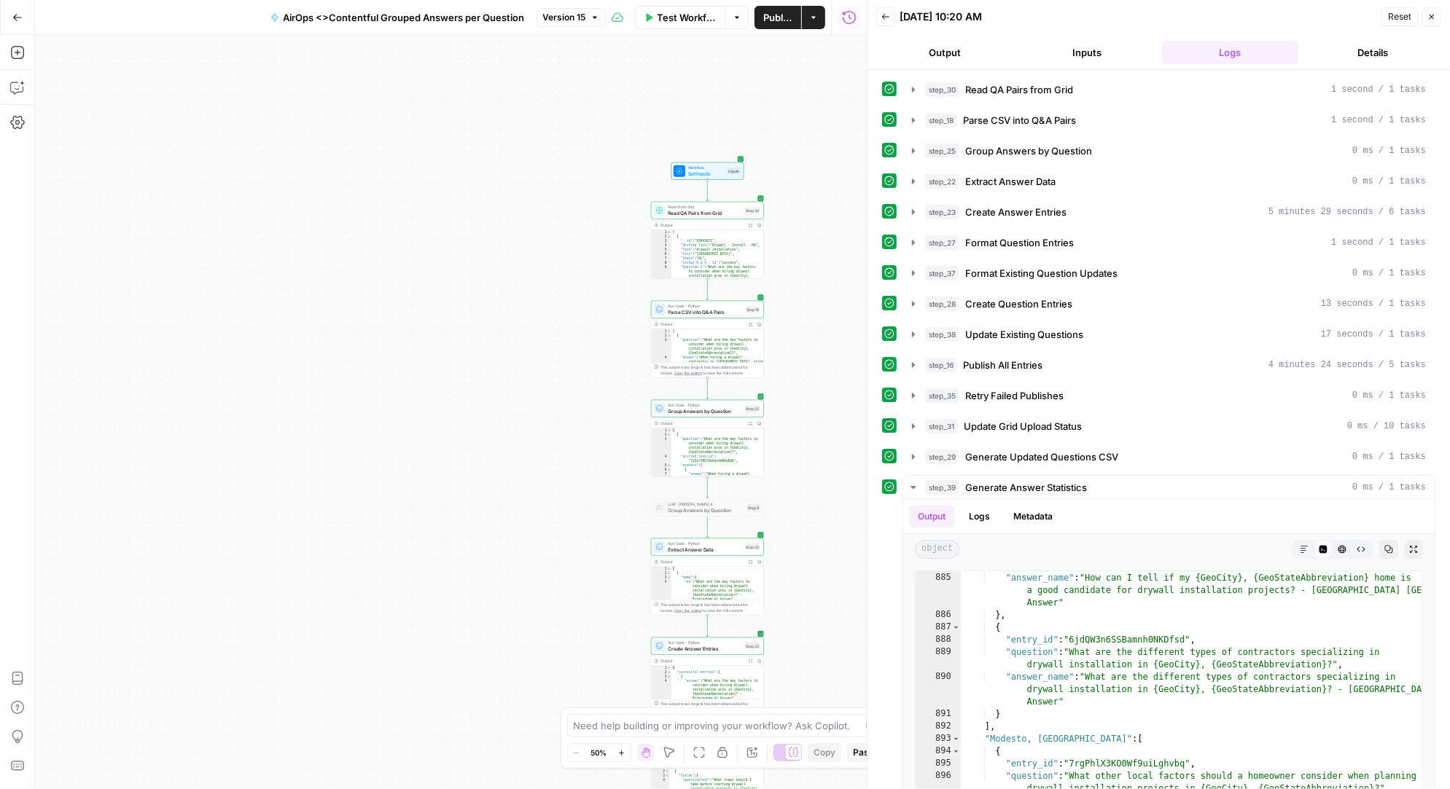
scroll to position [14546, 0]
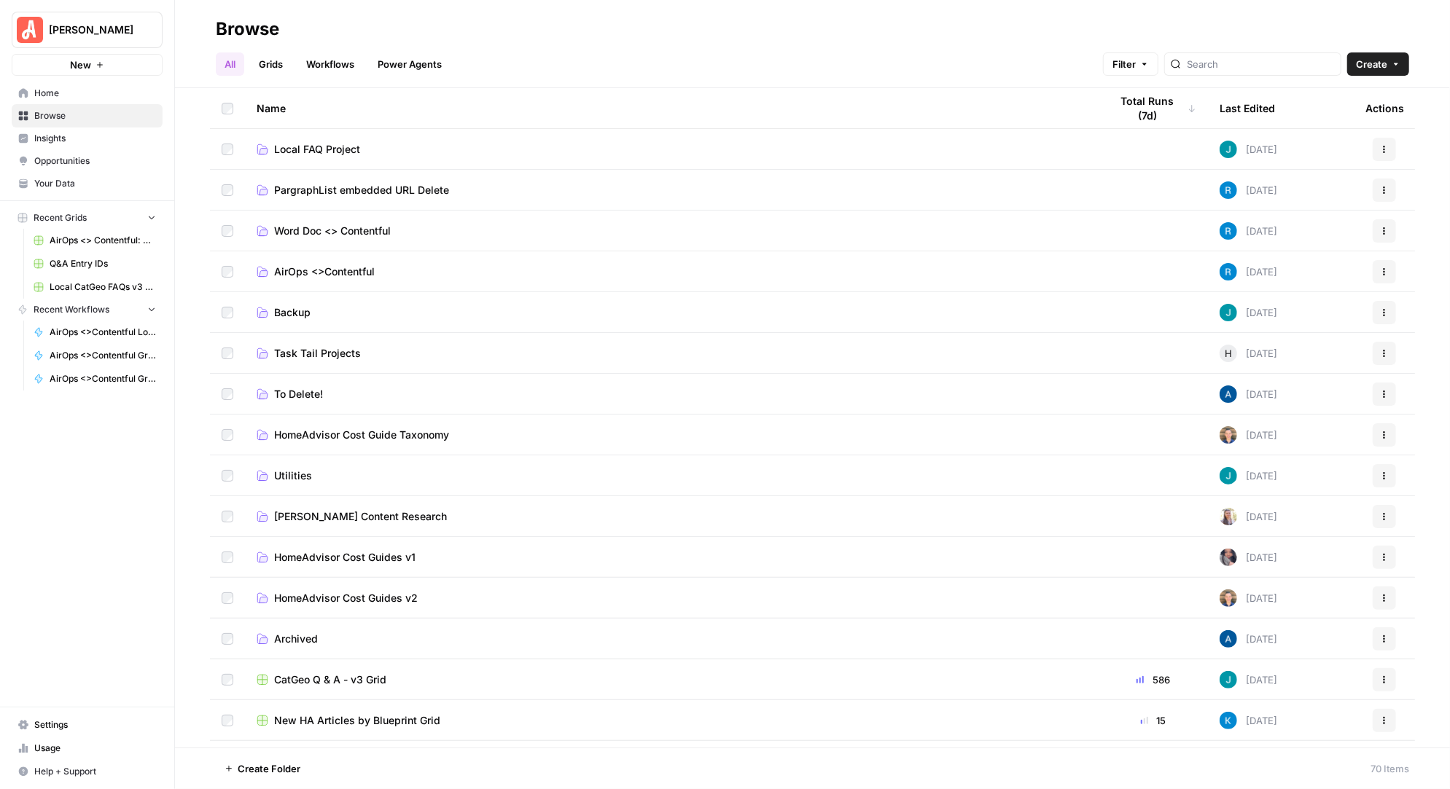
click at [332, 272] on span "AirOps <>Contentful" at bounding box center [324, 272] width 101 height 15
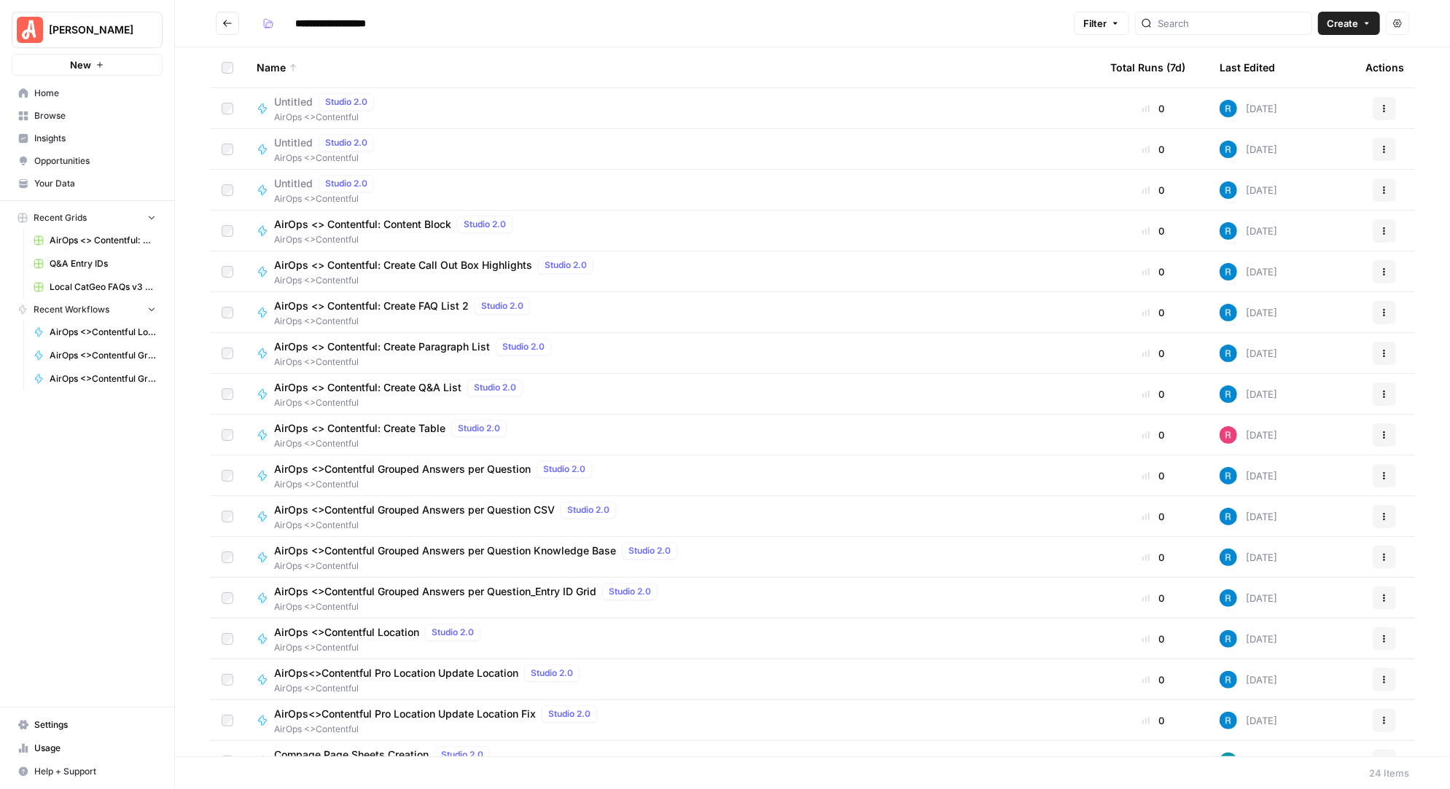
click at [484, 593] on span "AirOps <>Contentful Grouped Answers per Question_Entry ID Grid" at bounding box center [435, 592] width 322 height 15
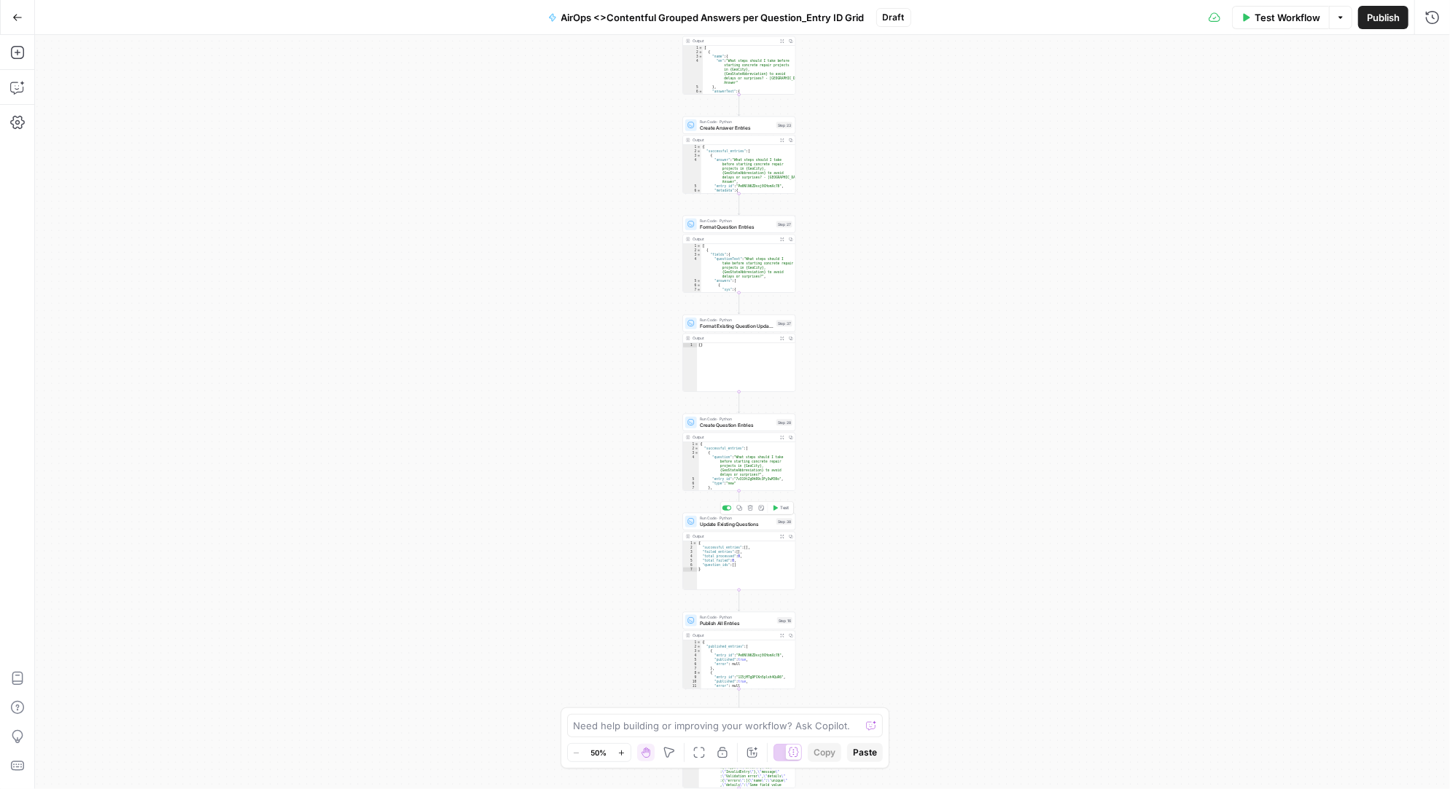
click at [732, 523] on span "Update Existing Questions" at bounding box center [737, 523] width 74 height 7
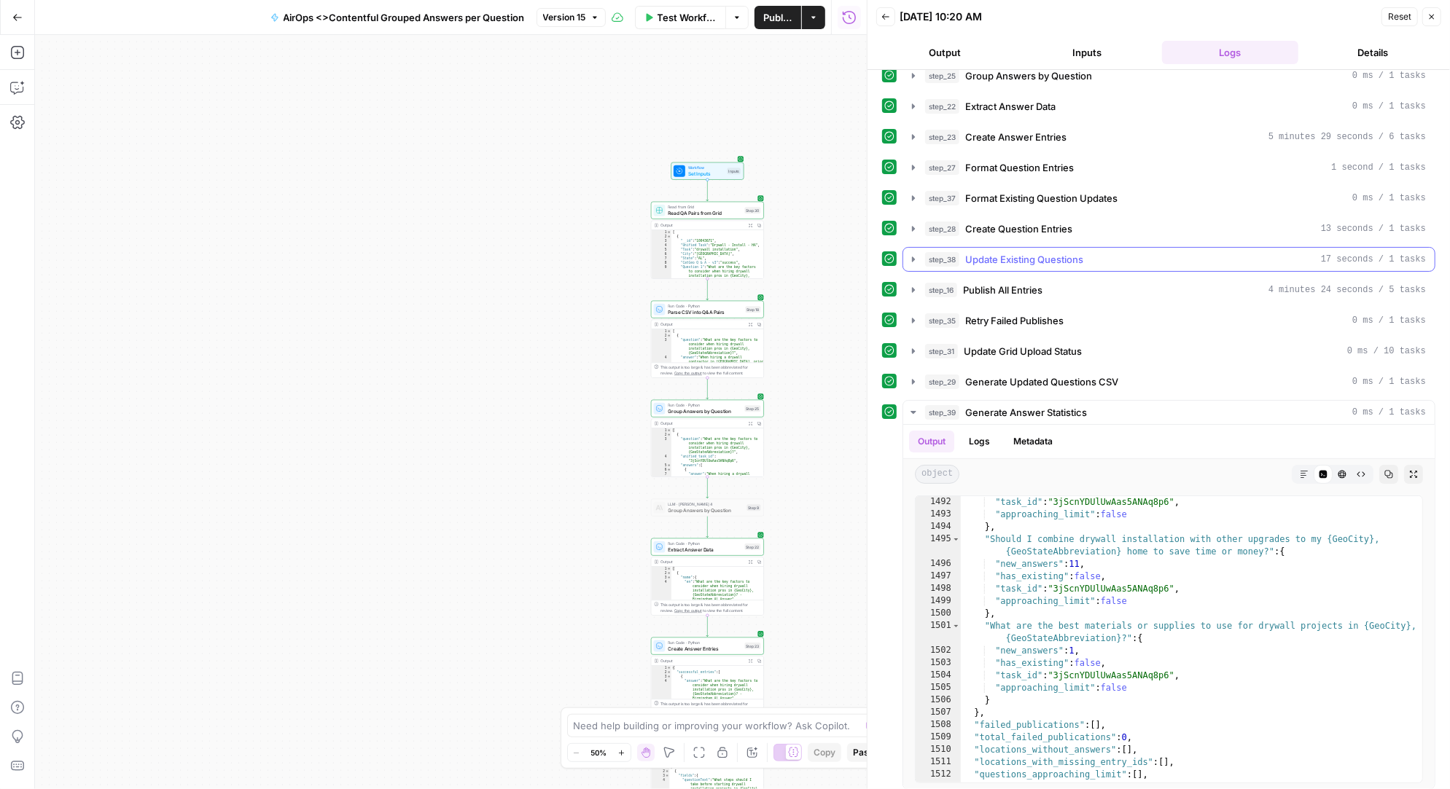
click at [915, 254] on icon "button" at bounding box center [913, 260] width 12 height 12
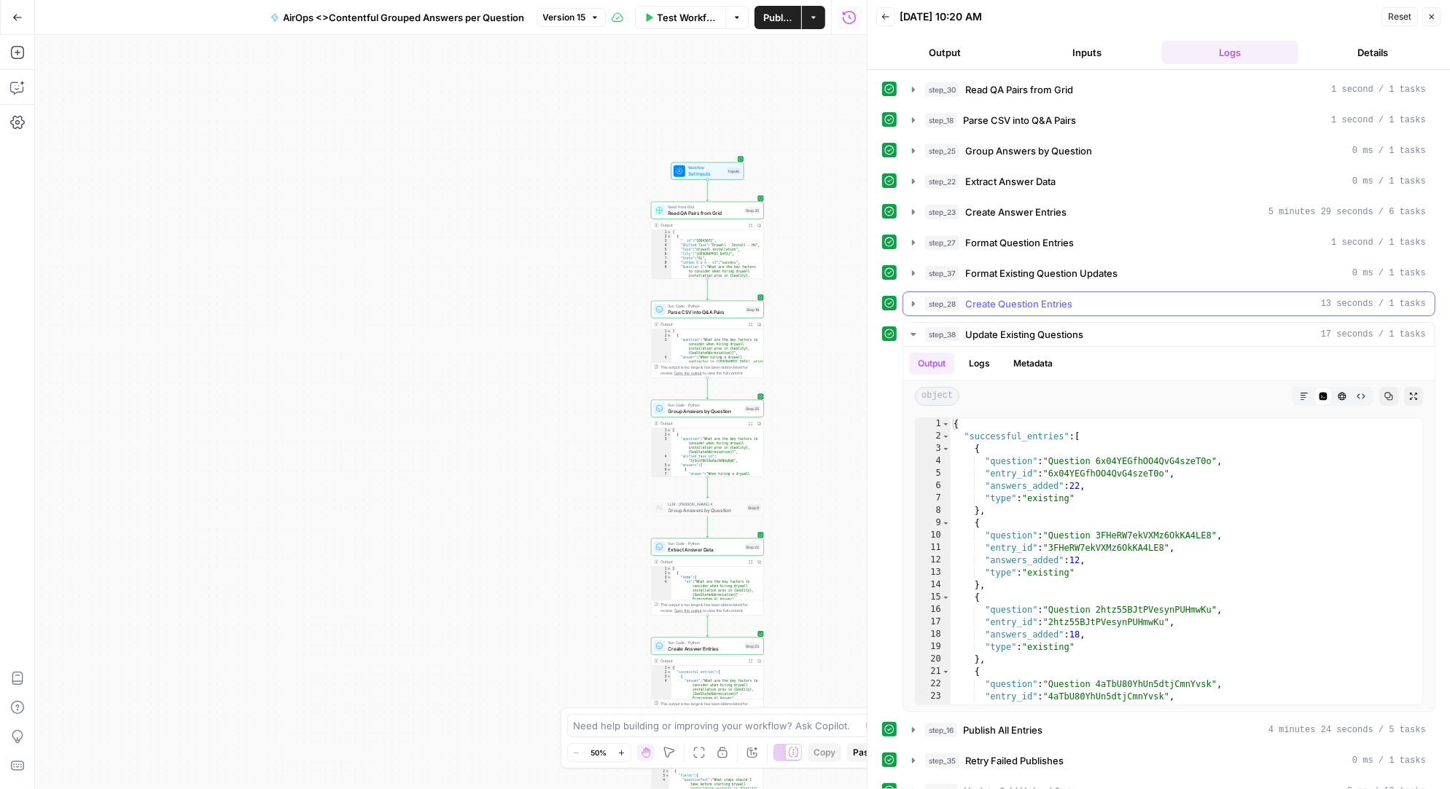
click at [1023, 297] on span "Create Question Entries" at bounding box center [1018, 304] width 107 height 15
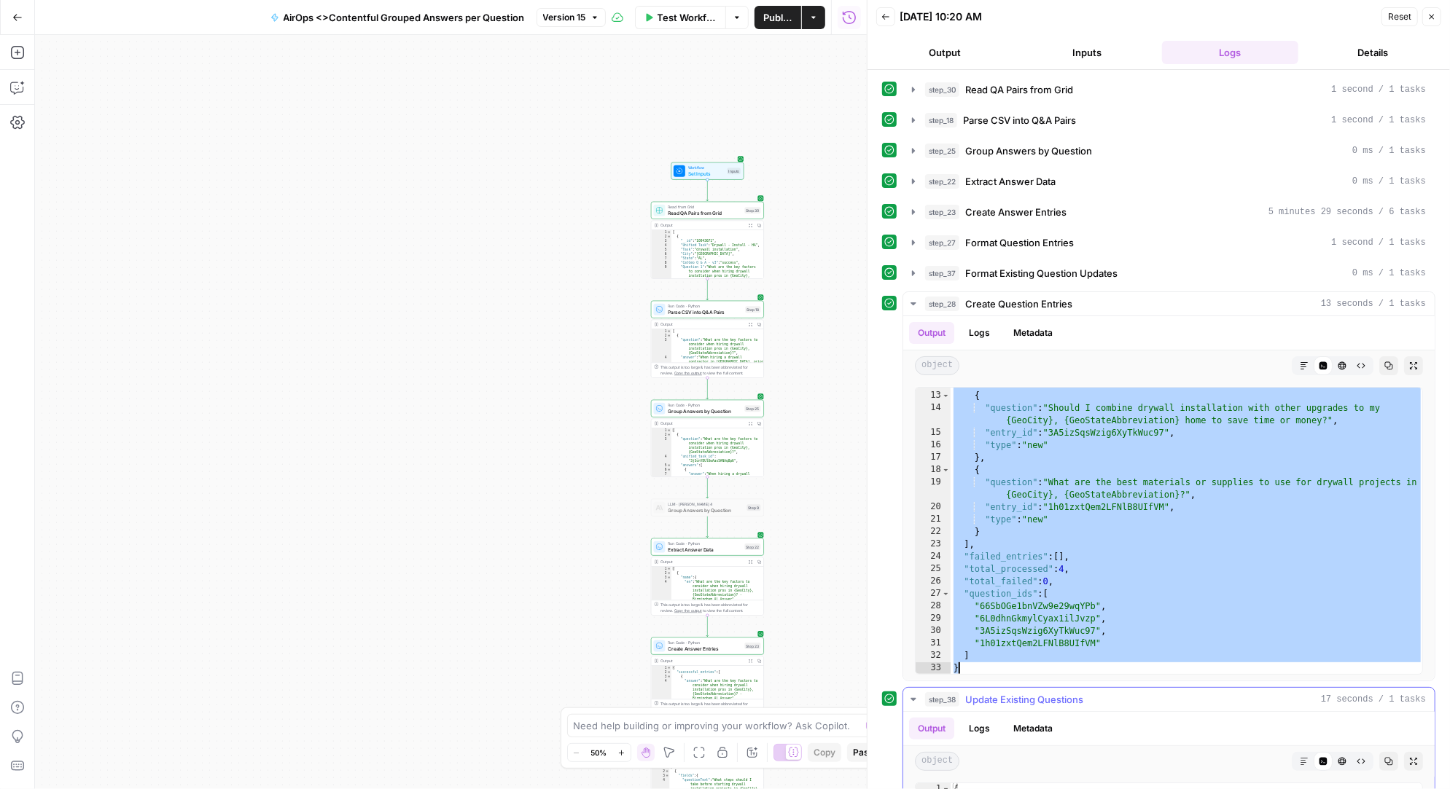
scroll to position [171, 0]
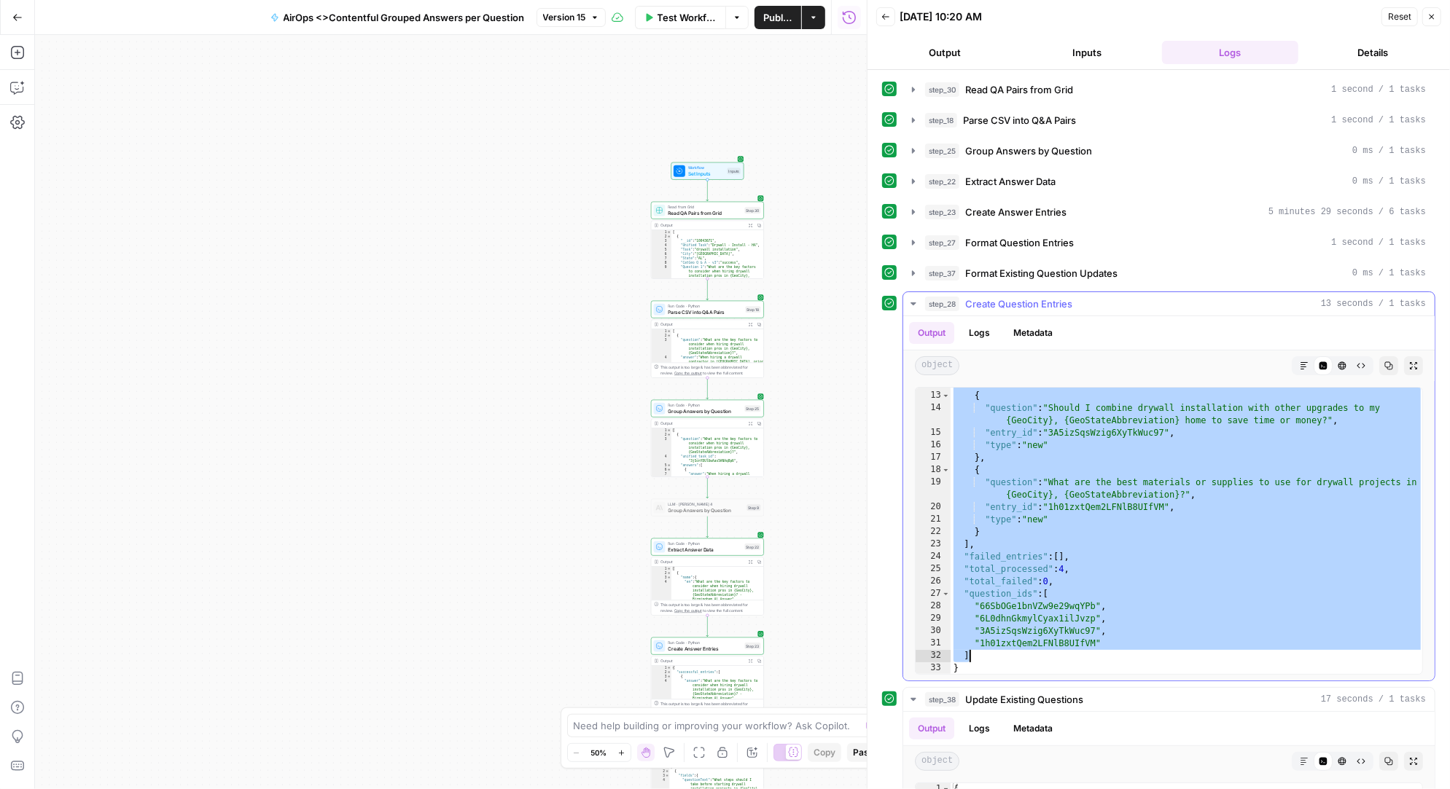
drag, startPoint x: 951, startPoint y: 393, endPoint x: 1125, endPoint y: 659, distance: 318.0
click at [1125, 659] on div "} , { "question" : "Should I combine drywall installation with other upgrades t…" at bounding box center [1186, 534] width 473 height 312
type textarea "* *"
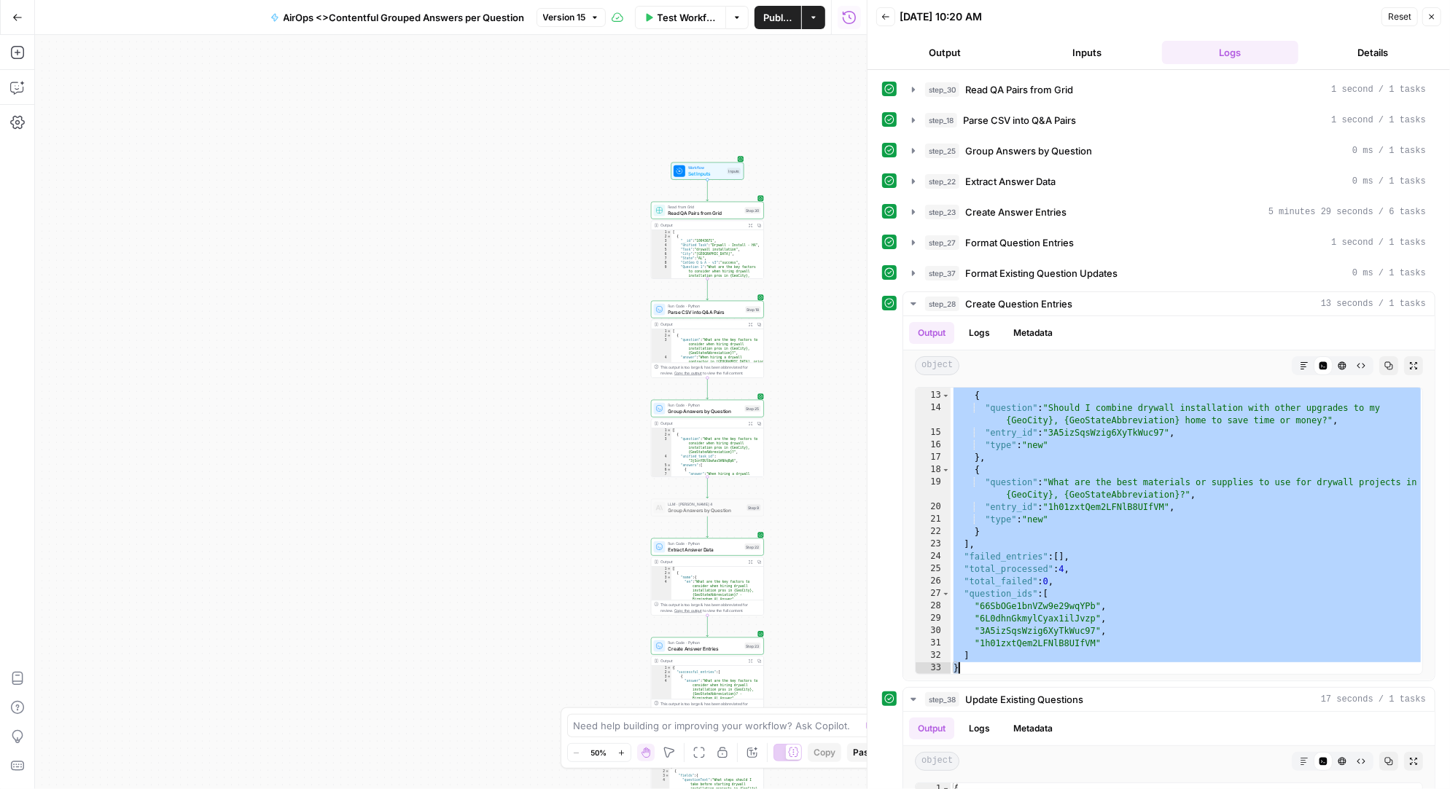
click at [689, 16] on span "Test Workflow" at bounding box center [687, 17] width 60 height 15
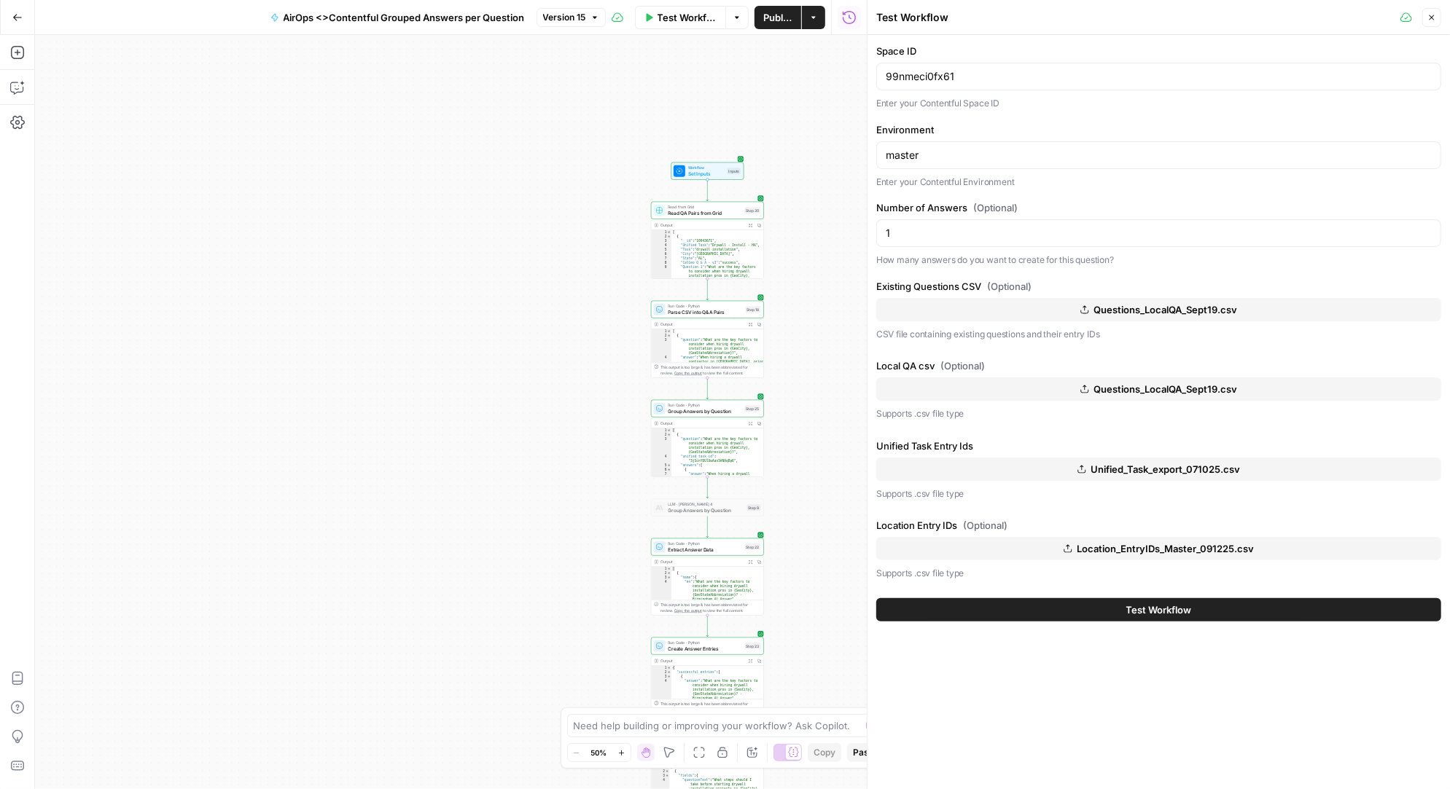
click at [1160, 302] on span "Questions_LocalQA_Sept19.csv" at bounding box center [1165, 309] width 144 height 15
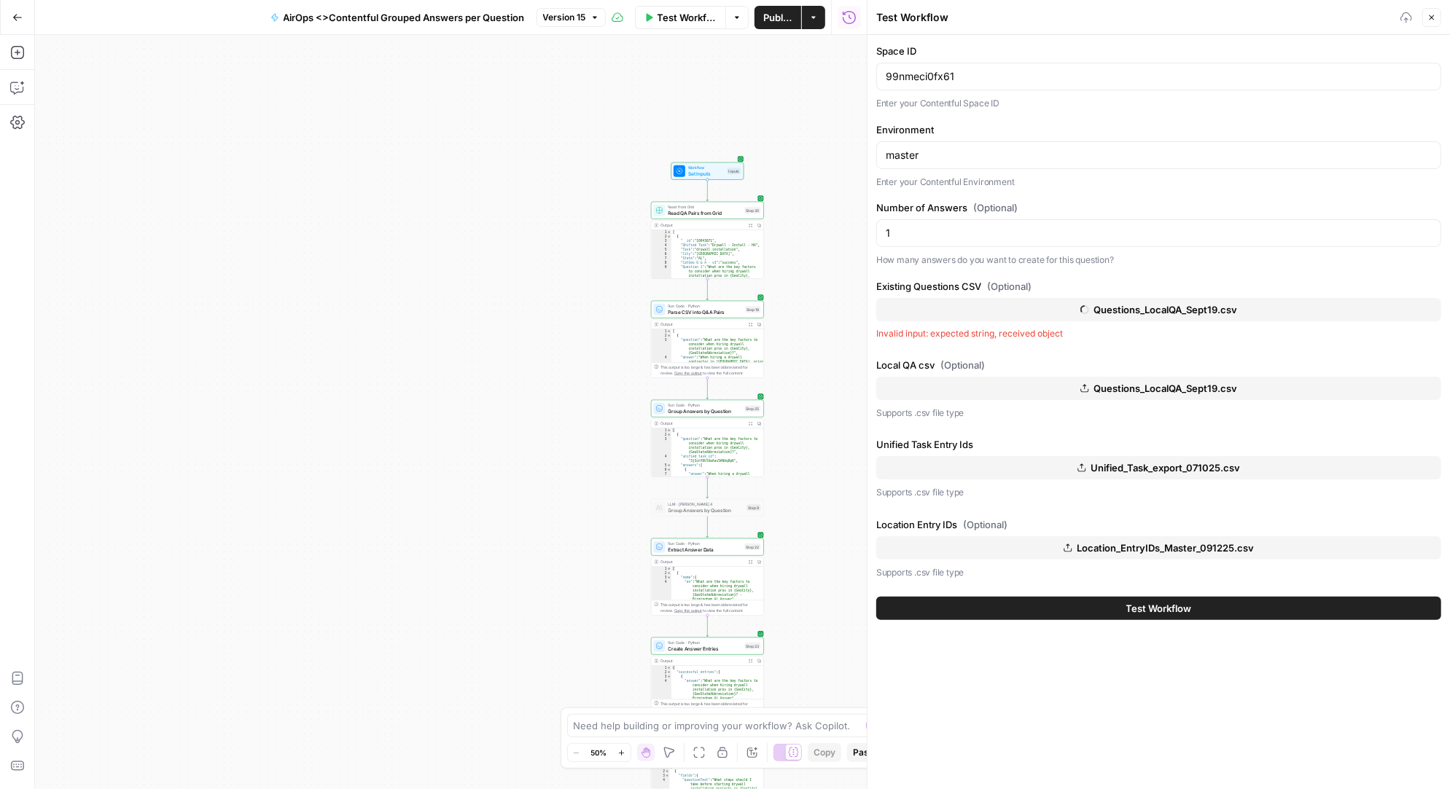
click at [1147, 383] on span "Questions_LocalQA_Sept19.csv" at bounding box center [1165, 388] width 144 height 15
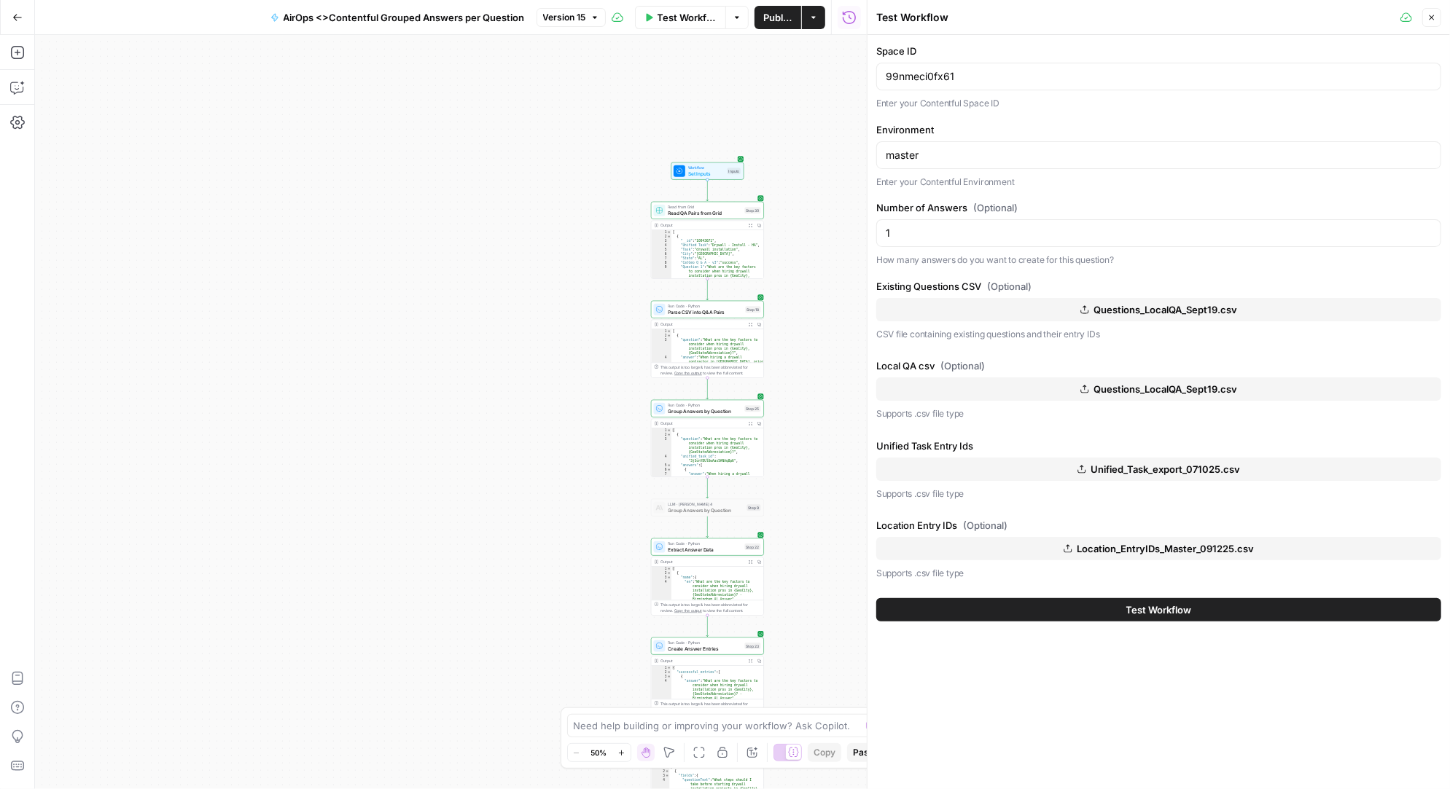
click at [1146, 303] on span "Questions_LocalQA_Sept19.csv" at bounding box center [1165, 309] width 144 height 15
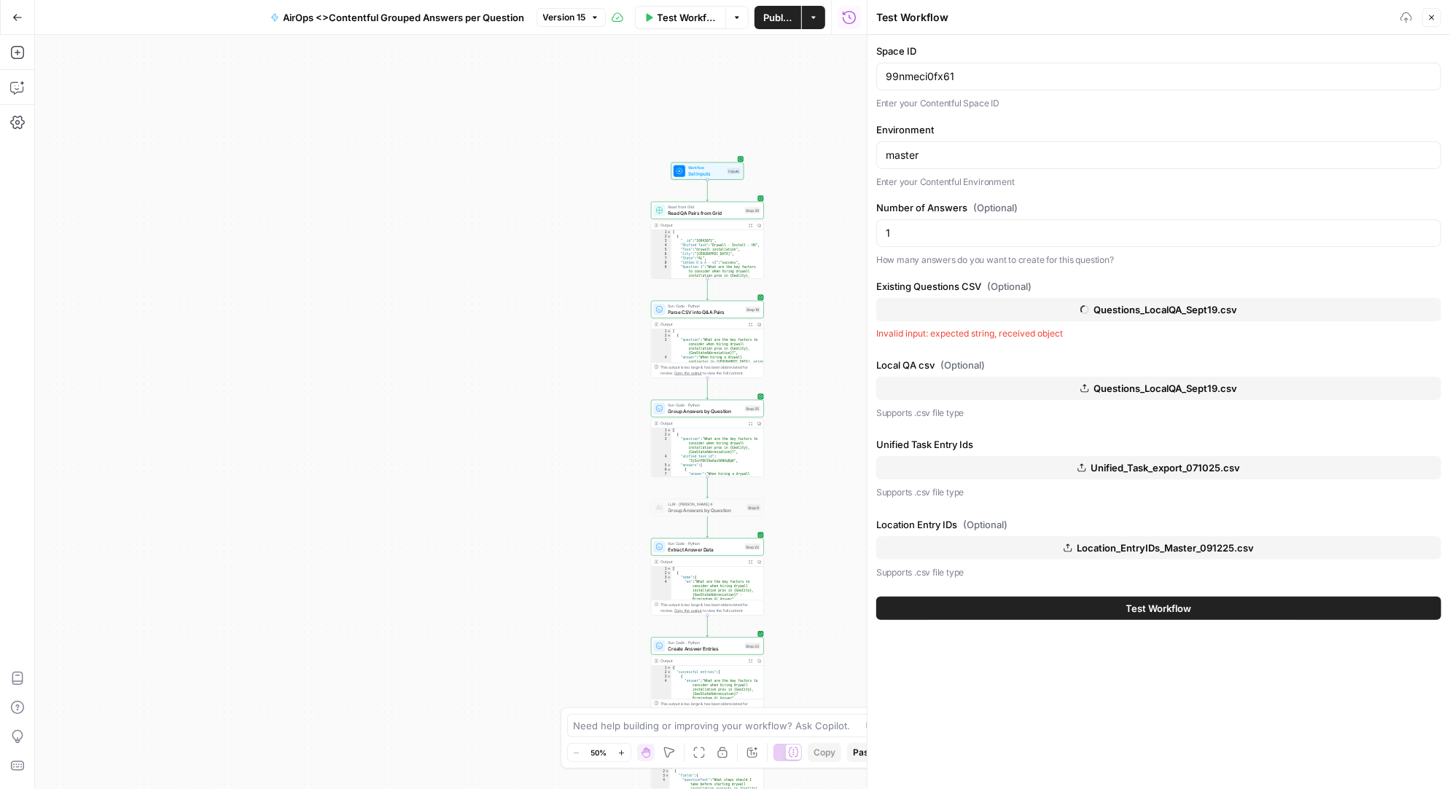
click at [1157, 381] on span "Questions_LocalQA_Sept19.csv" at bounding box center [1165, 388] width 144 height 15
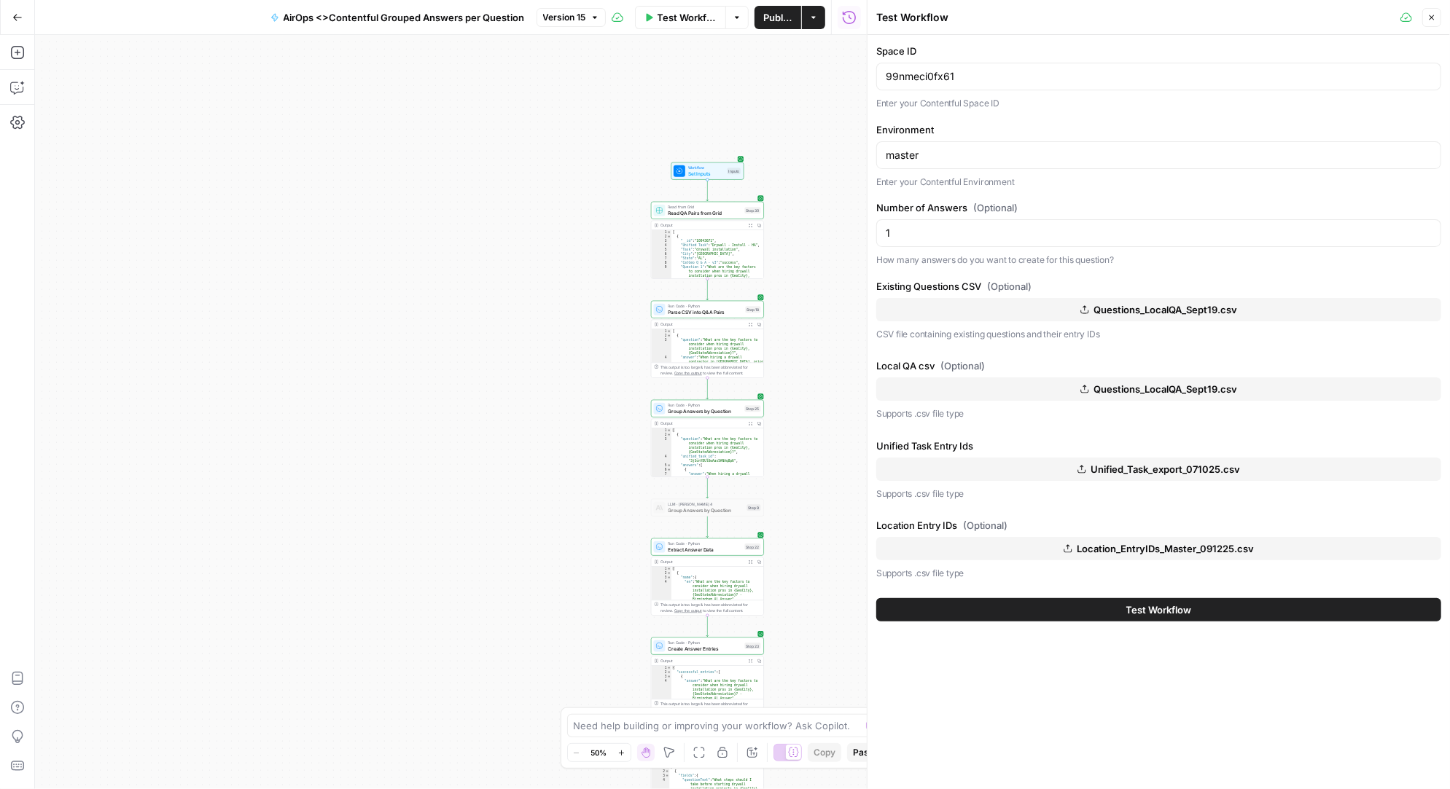
click at [1181, 606] on span "Test Workflow" at bounding box center [1159, 610] width 66 height 15
